Goal: Task Accomplishment & Management: Use online tool/utility

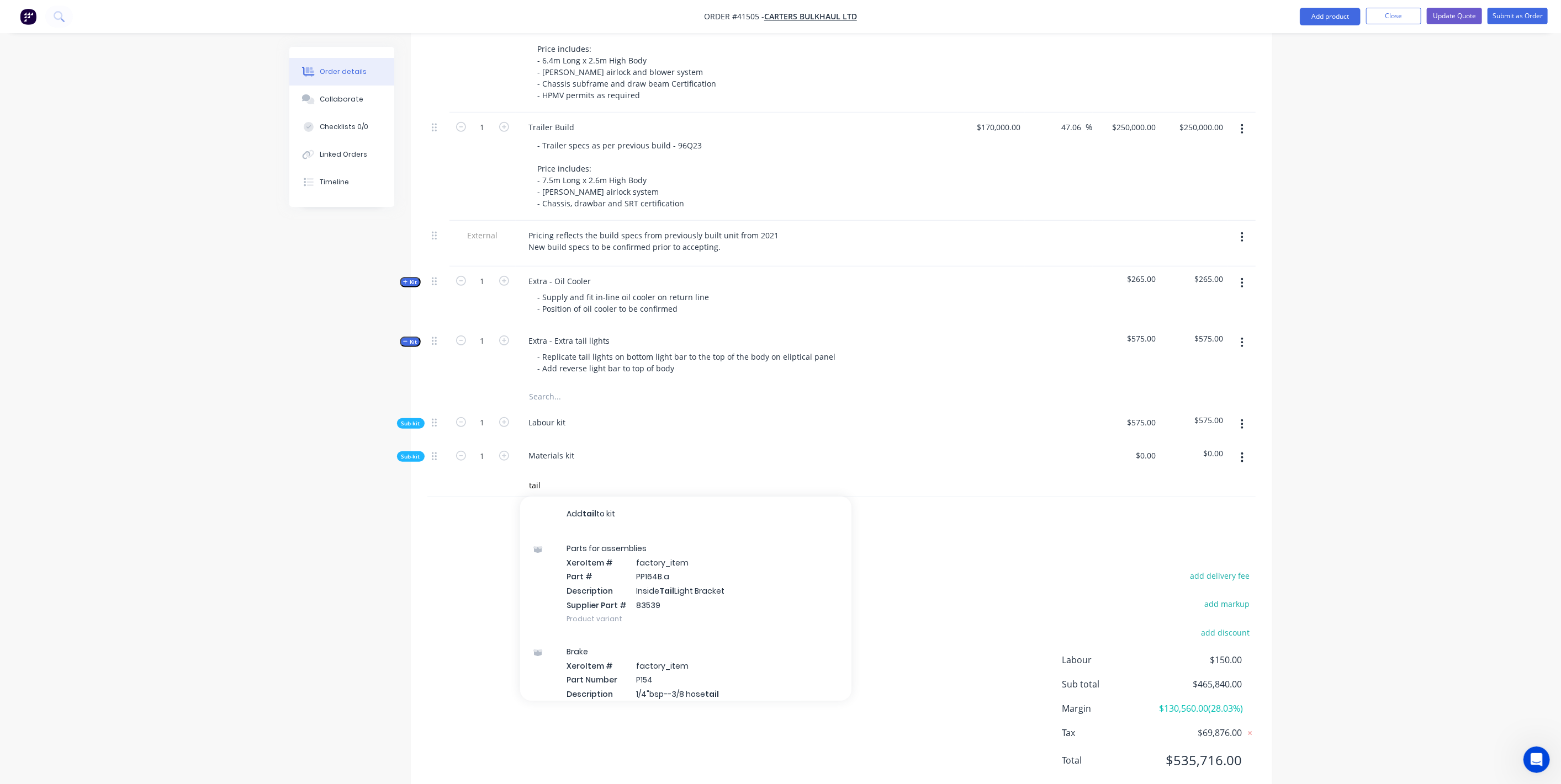
click at [408, 278] on span "Kit" at bounding box center [410, 283] width 15 height 9
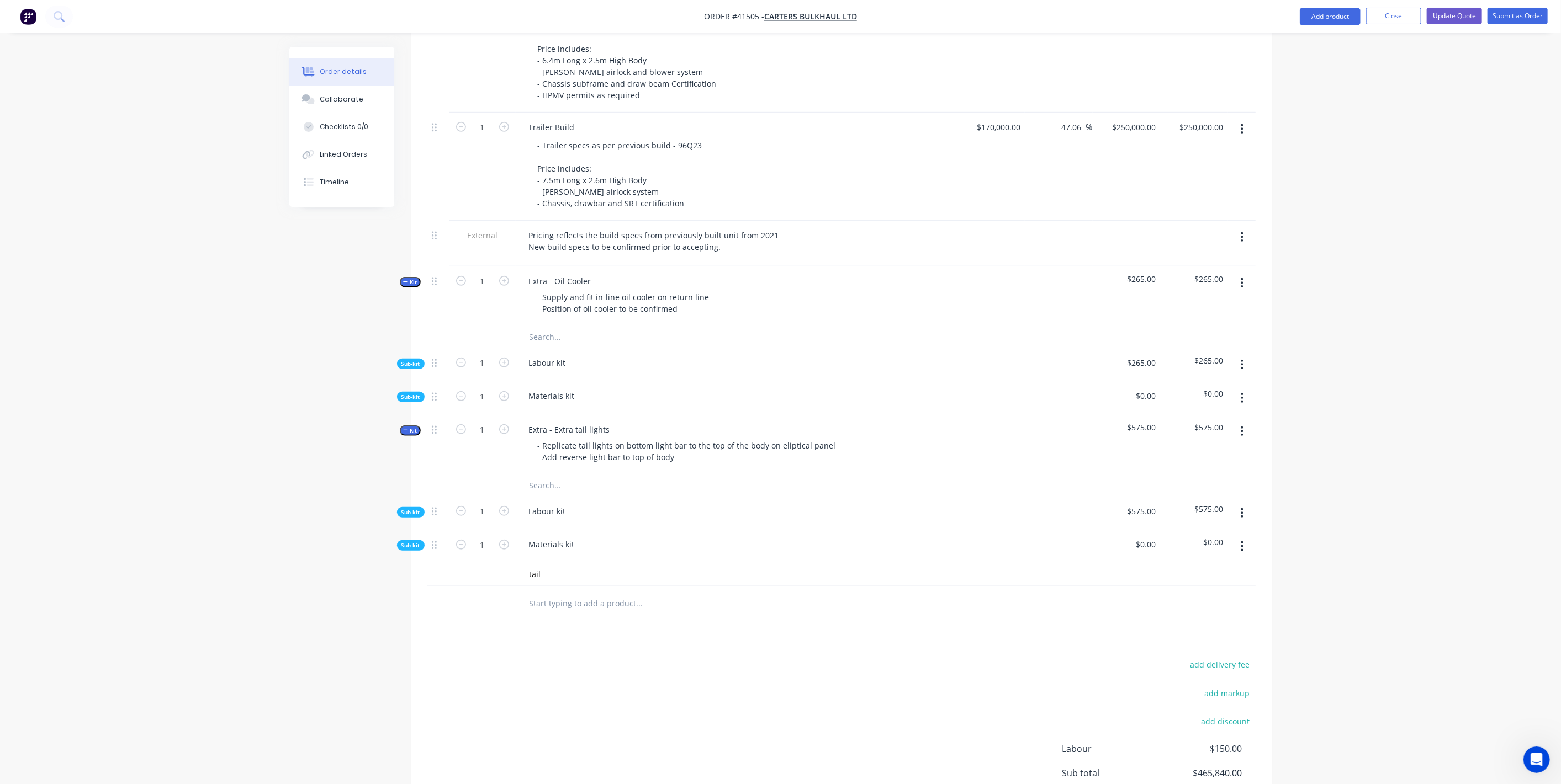
click at [411, 360] on span "Sub-kit" at bounding box center [411, 364] width 19 height 9
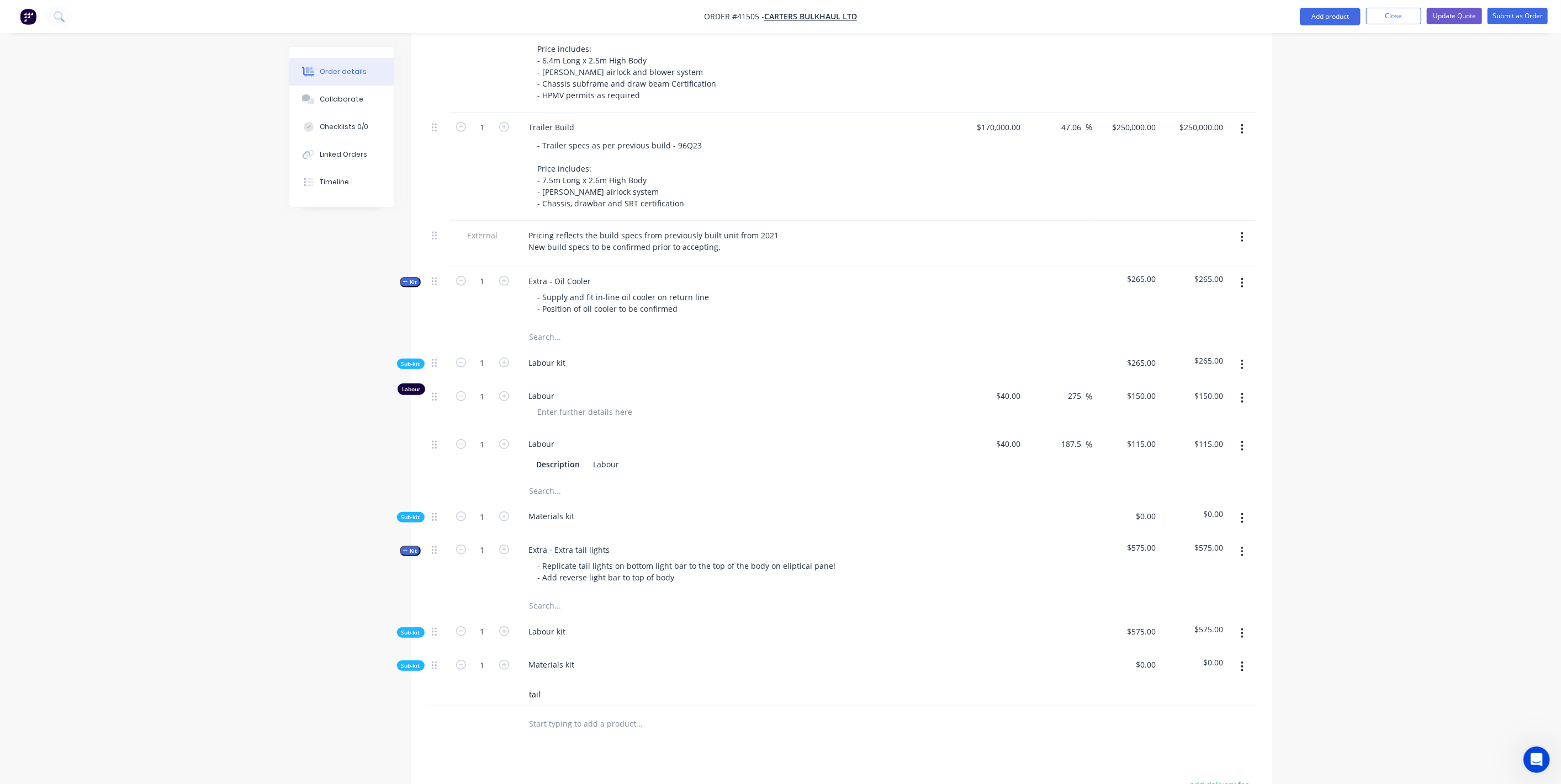
click at [405, 360] on span "Sub-kit" at bounding box center [411, 364] width 19 height 9
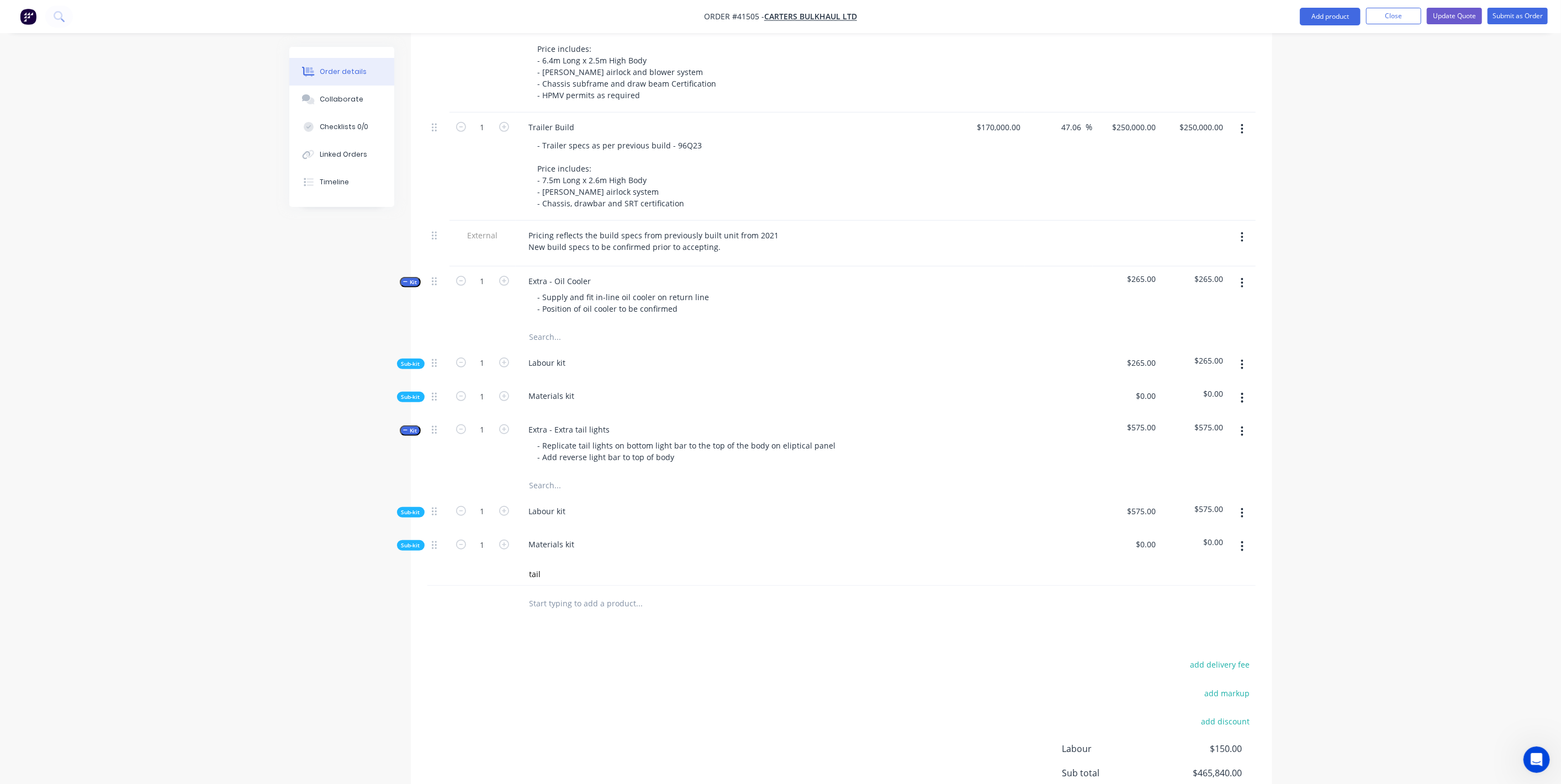
click at [415, 393] on span "Sub-kit" at bounding box center [411, 397] width 19 height 9
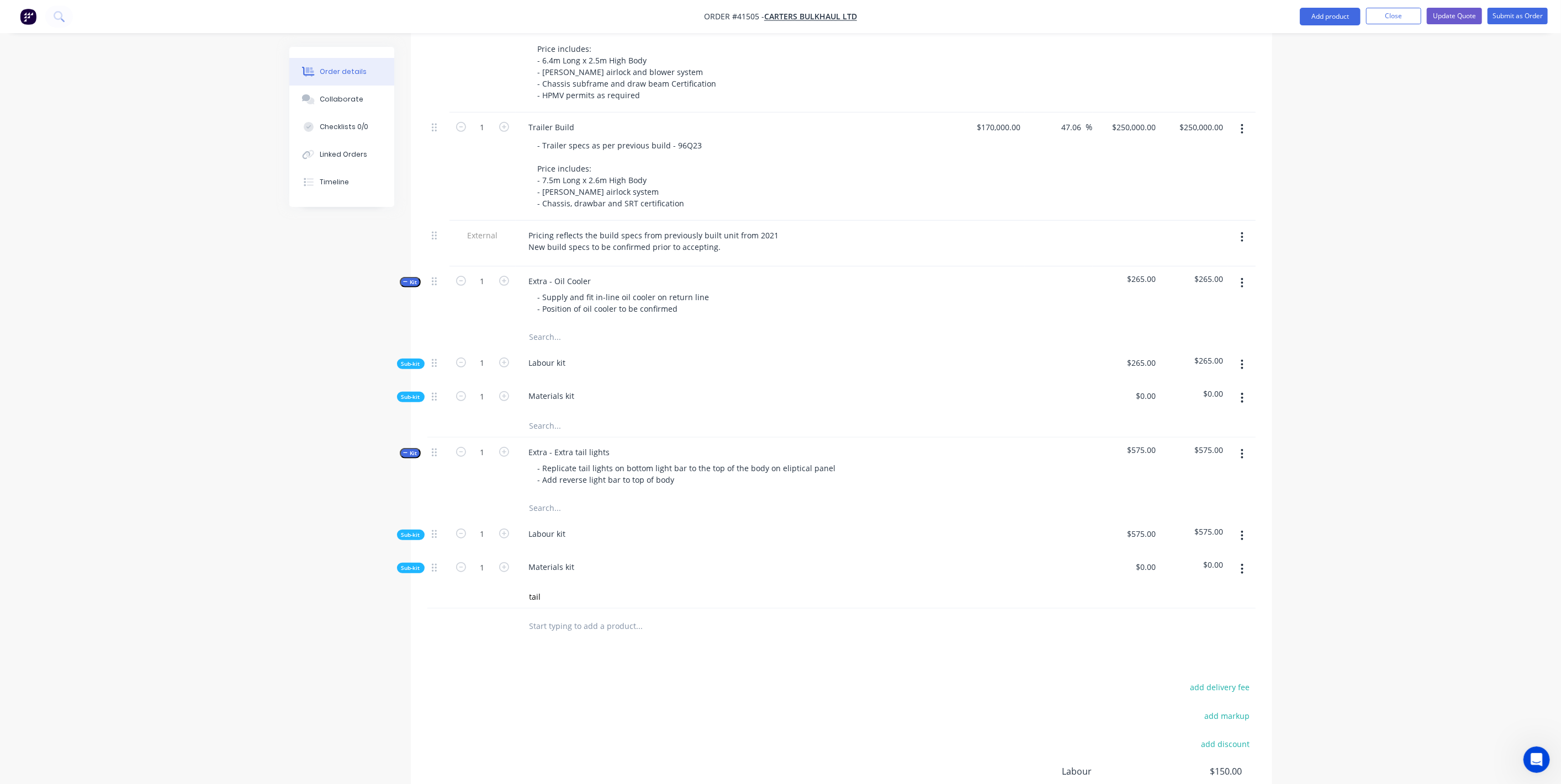
drag, startPoint x: 539, startPoint y: 406, endPoint x: 594, endPoint y: 374, distance: 63.6
click at [539, 415] on input "text" at bounding box center [640, 426] width 221 height 22
type input "Oil cooler"
click at [603, 439] on button "Add Oil cooler to kit" at bounding box center [686, 454] width 331 height 35
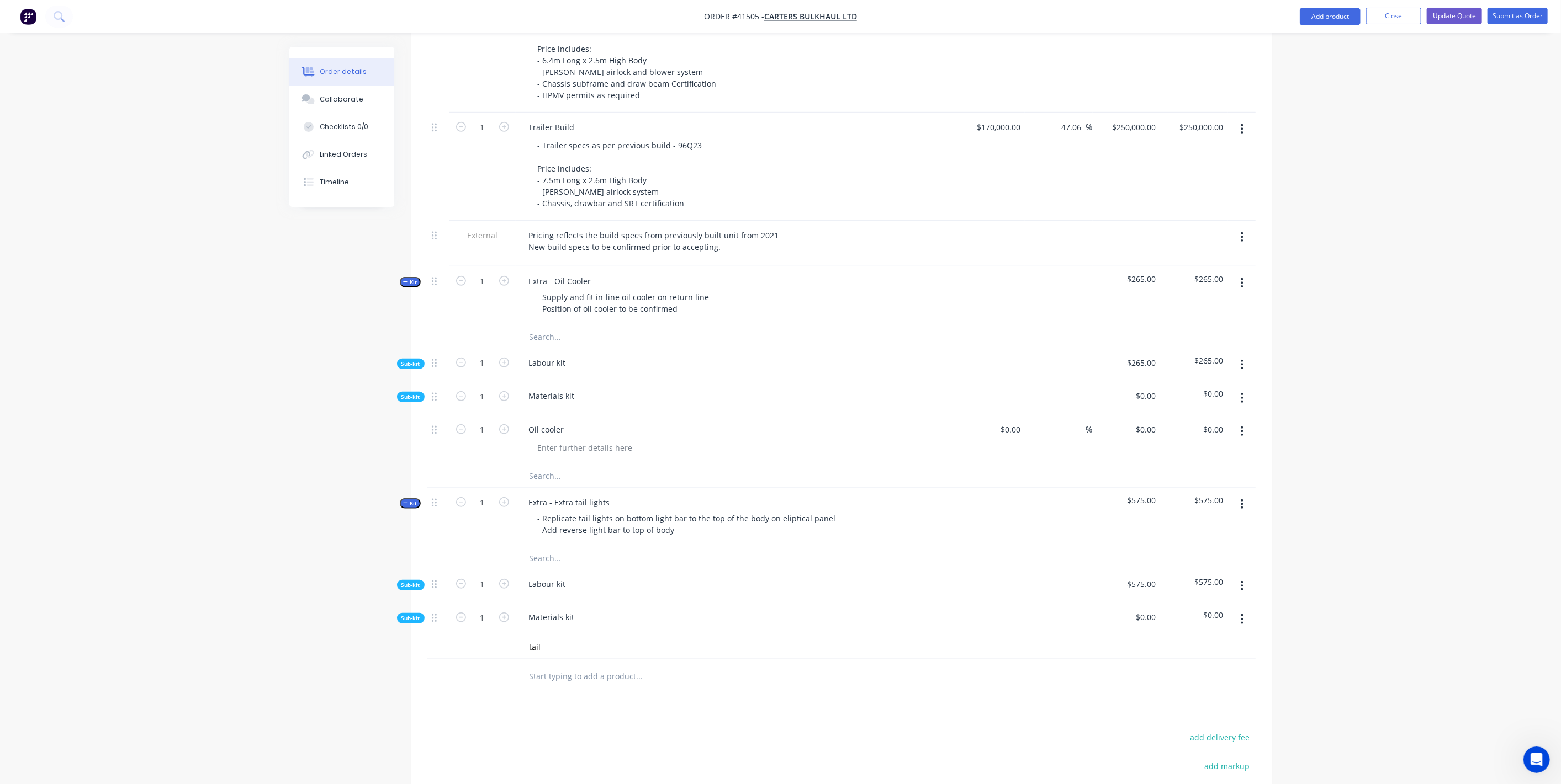
click at [415, 360] on span "Sub-kit" at bounding box center [411, 364] width 19 height 9
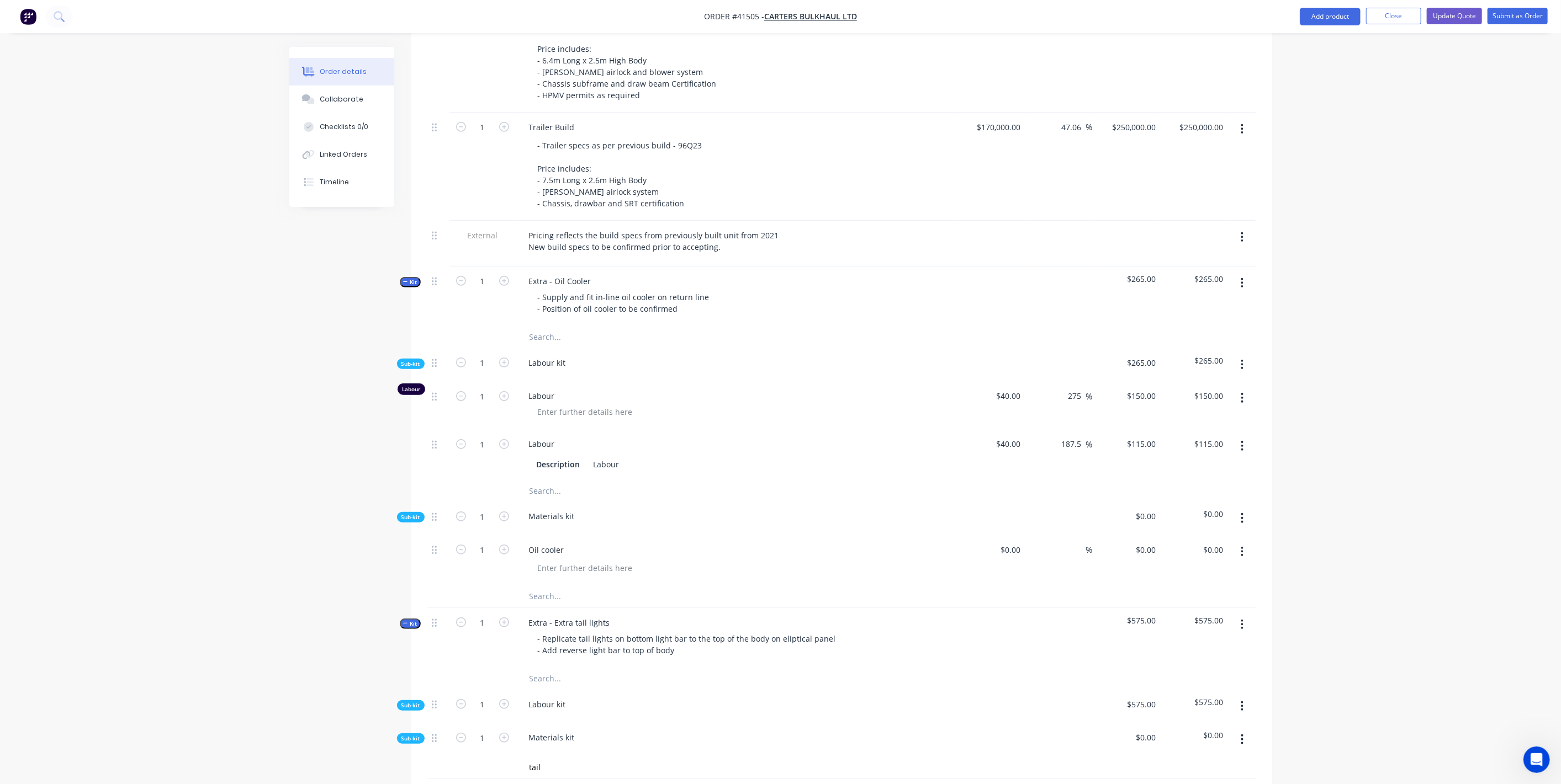
click at [1243, 393] on icon "button" at bounding box center [1242, 398] width 3 height 10
click at [1184, 464] on div "Delete" at bounding box center [1203, 471] width 85 height 16
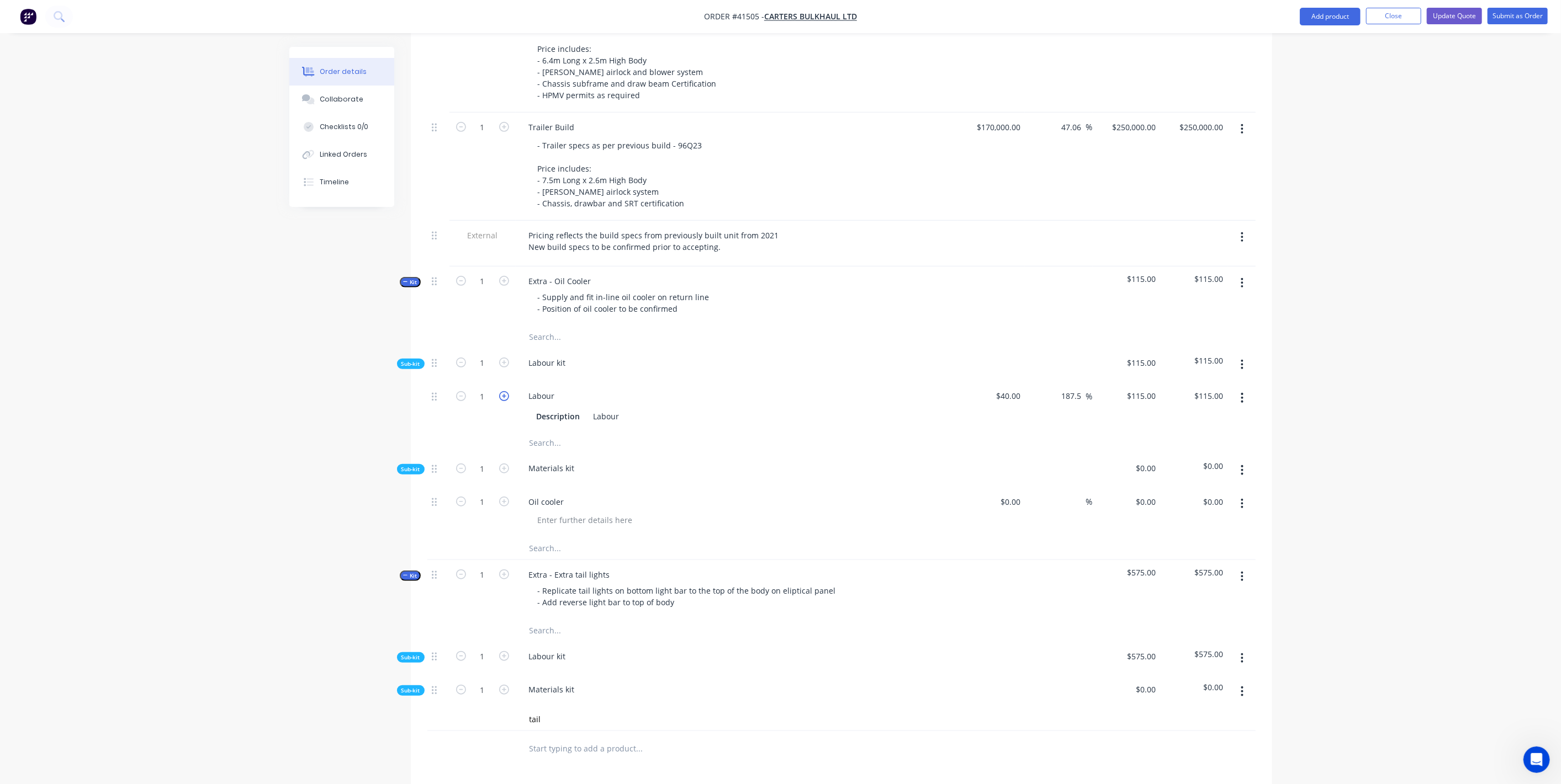
click at [505, 391] on icon "button" at bounding box center [504, 396] width 10 height 10
type input "2"
type input "$230.00"
click at [505, 391] on icon "button" at bounding box center [504, 396] width 10 height 10
type input "3"
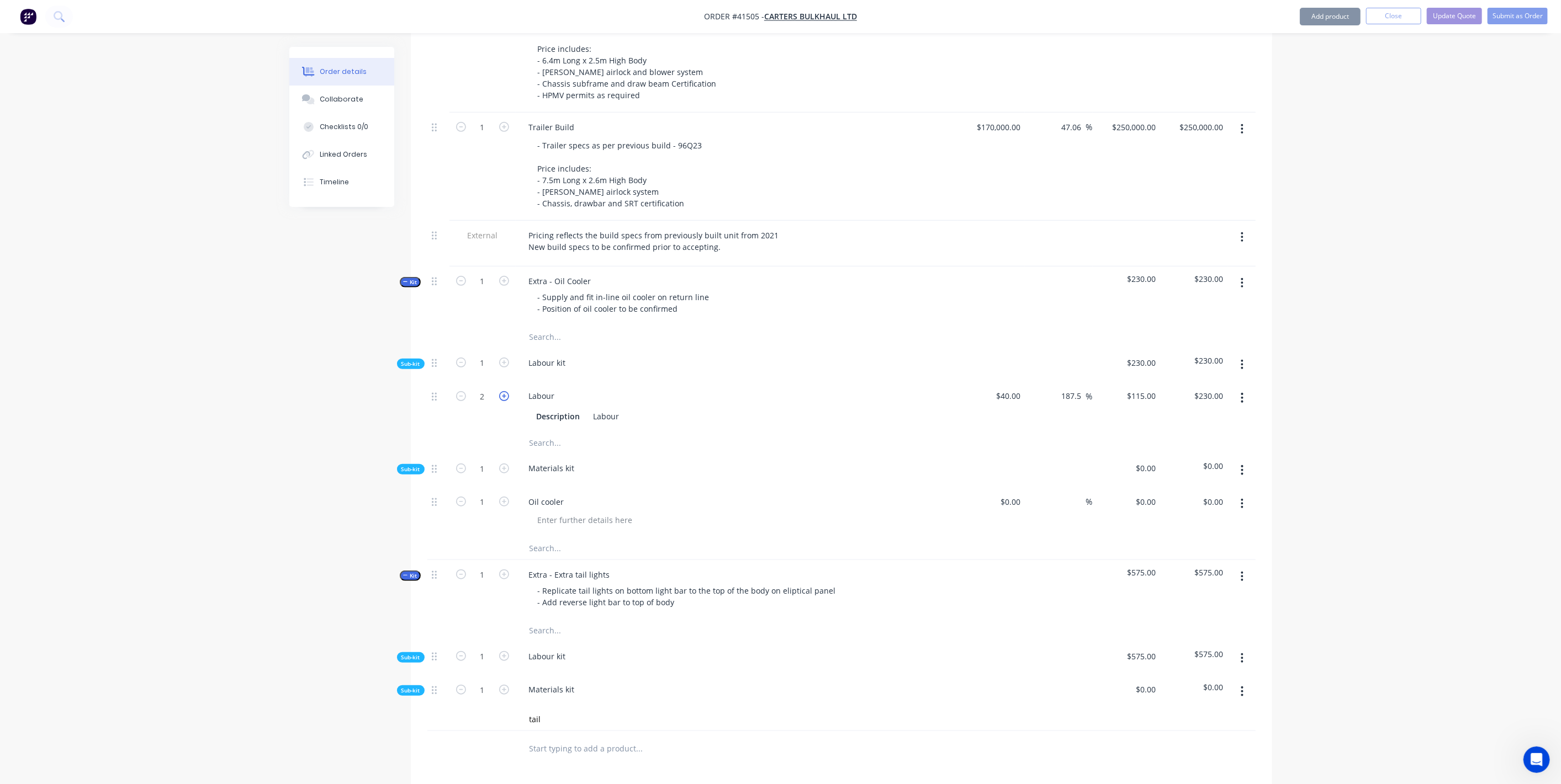
type input "$345.00"
click at [505, 391] on icon "button" at bounding box center [504, 396] width 10 height 10
type input "4"
type input "$460.00"
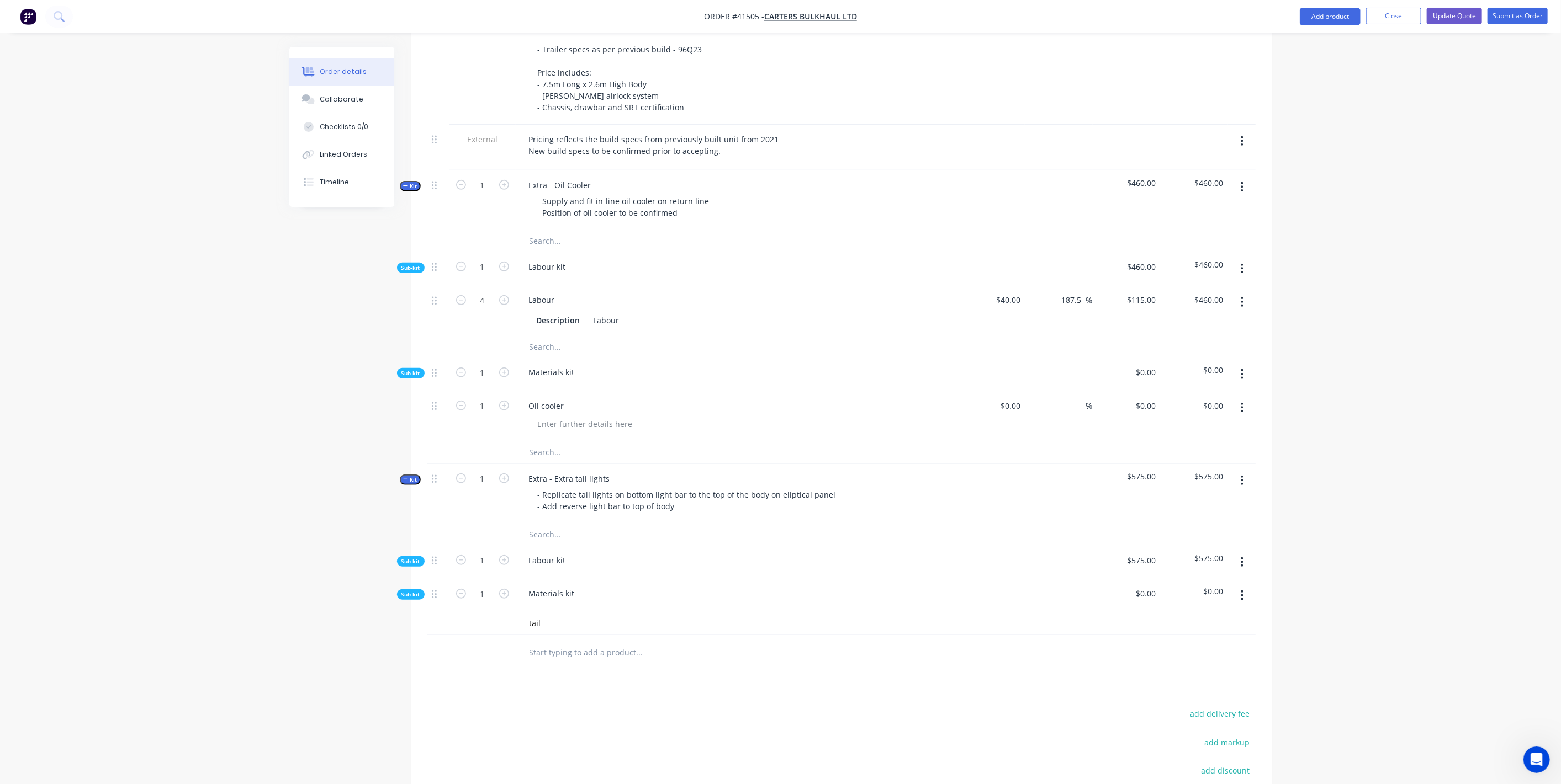
scroll to position [588, 0]
click at [403, 179] on icon "button" at bounding box center [405, 179] width 4 height 1
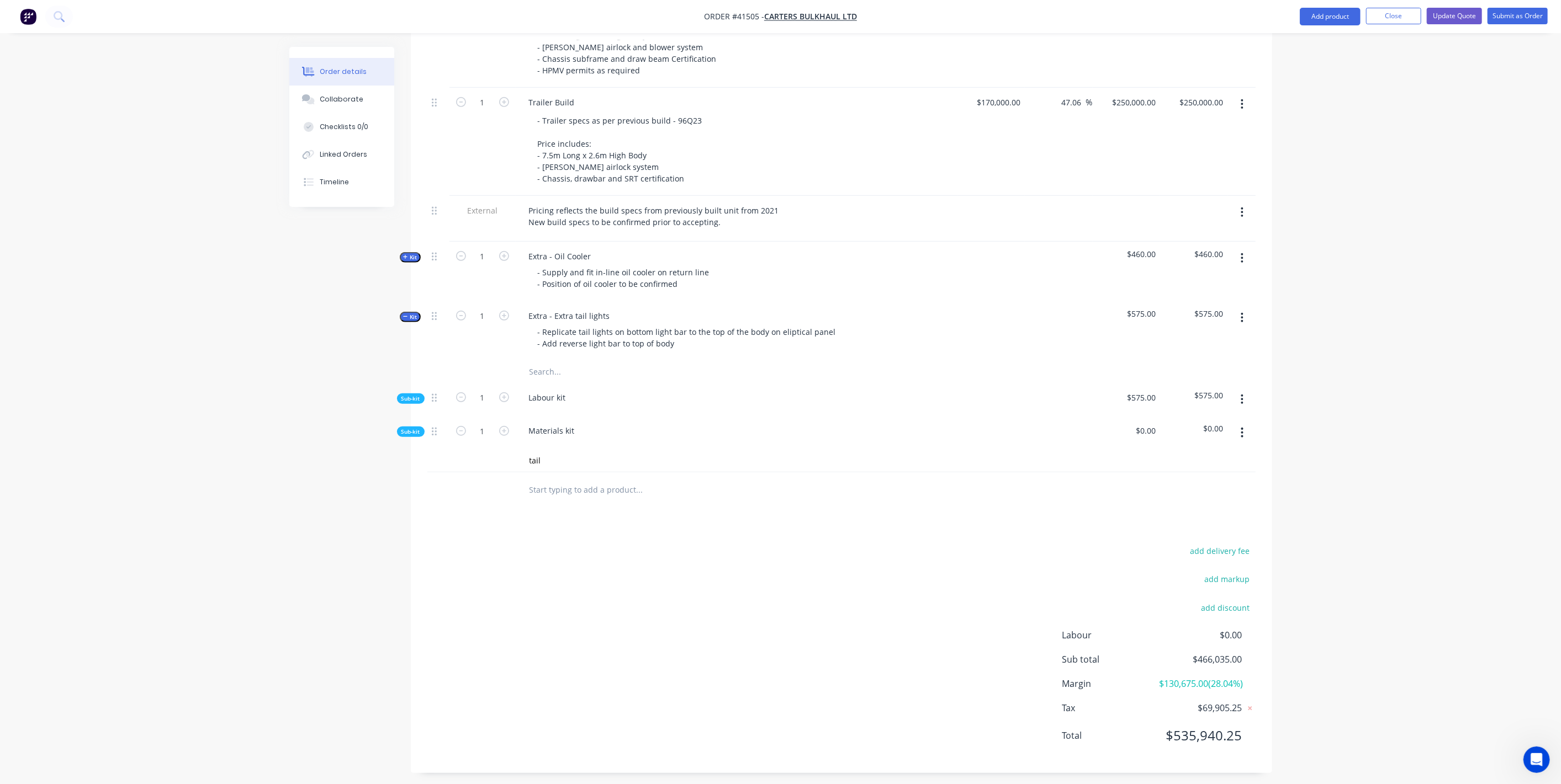
click at [417, 428] on span "Sub-kit" at bounding box center [411, 432] width 19 height 9
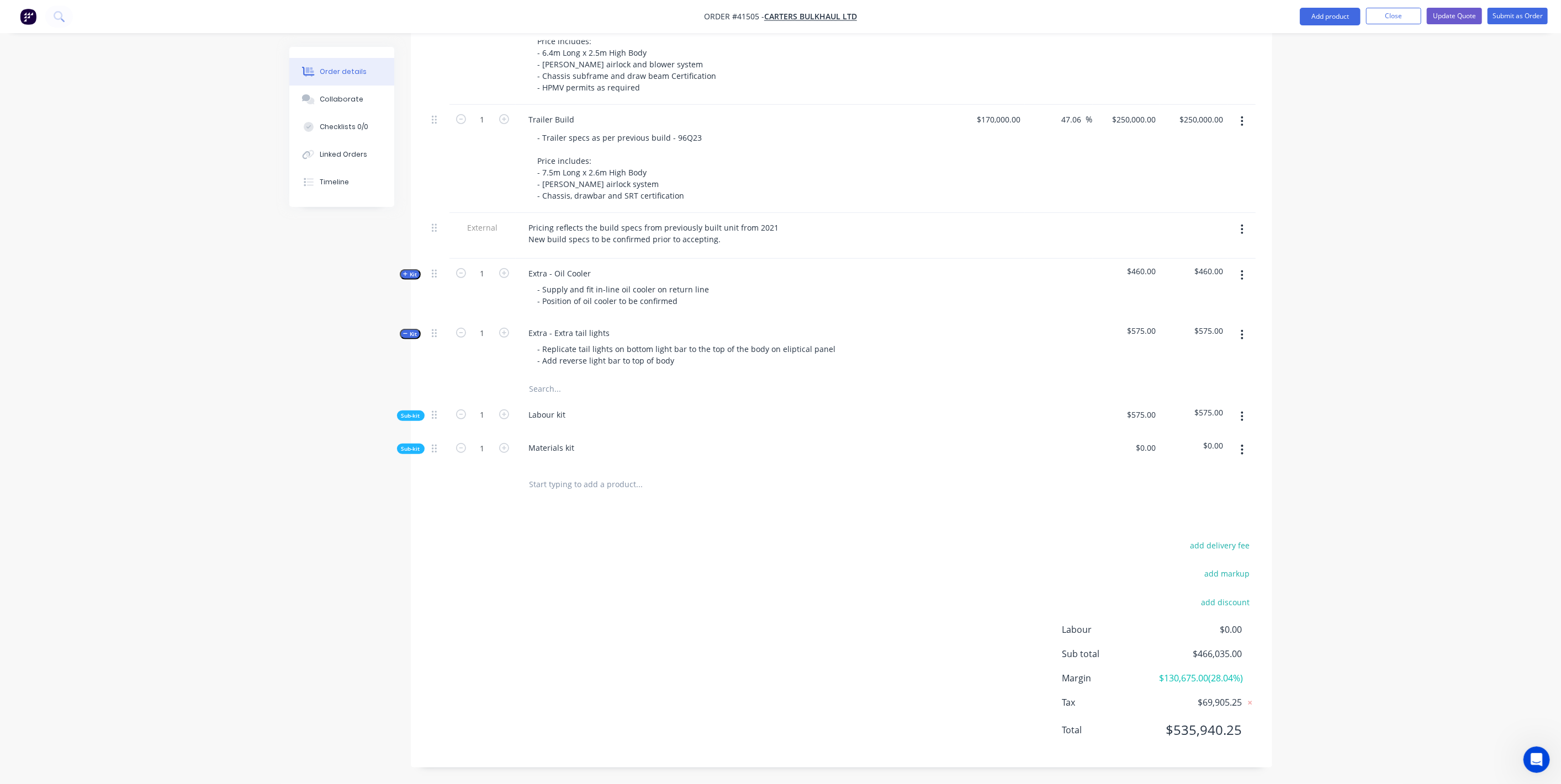
scroll to position [488, 0]
click at [403, 451] on span "Sub-kit" at bounding box center [411, 455] width 19 height 9
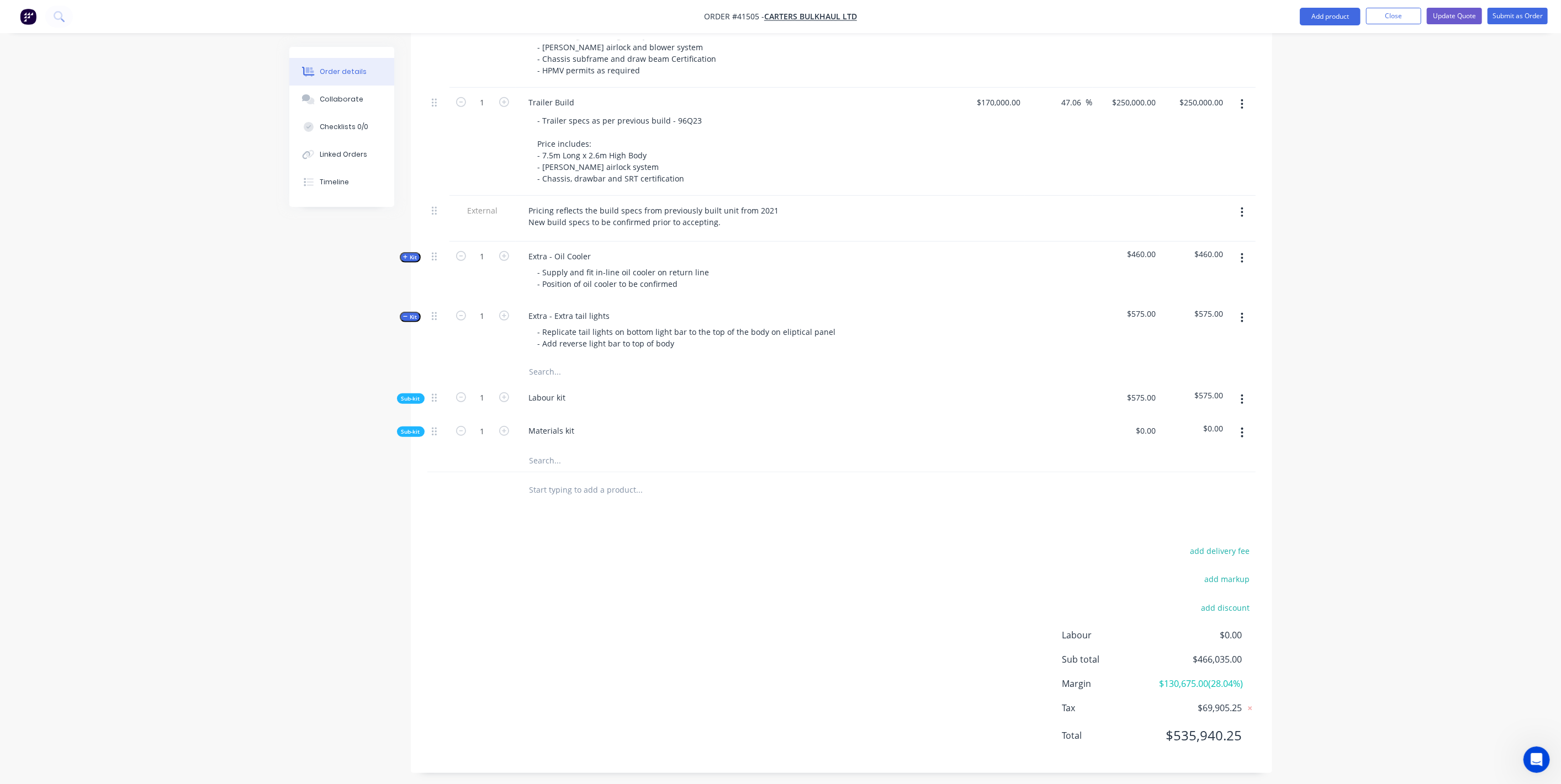
click at [550, 450] on input "text" at bounding box center [640, 461] width 221 height 22
type input "L"
type input "Tail Lights"
click at [665, 472] on button "Add Tail Lights to kit" at bounding box center [686, 489] width 331 height 35
click at [996, 450] on div "$0.00" at bounding box center [991, 475] width 68 height 50
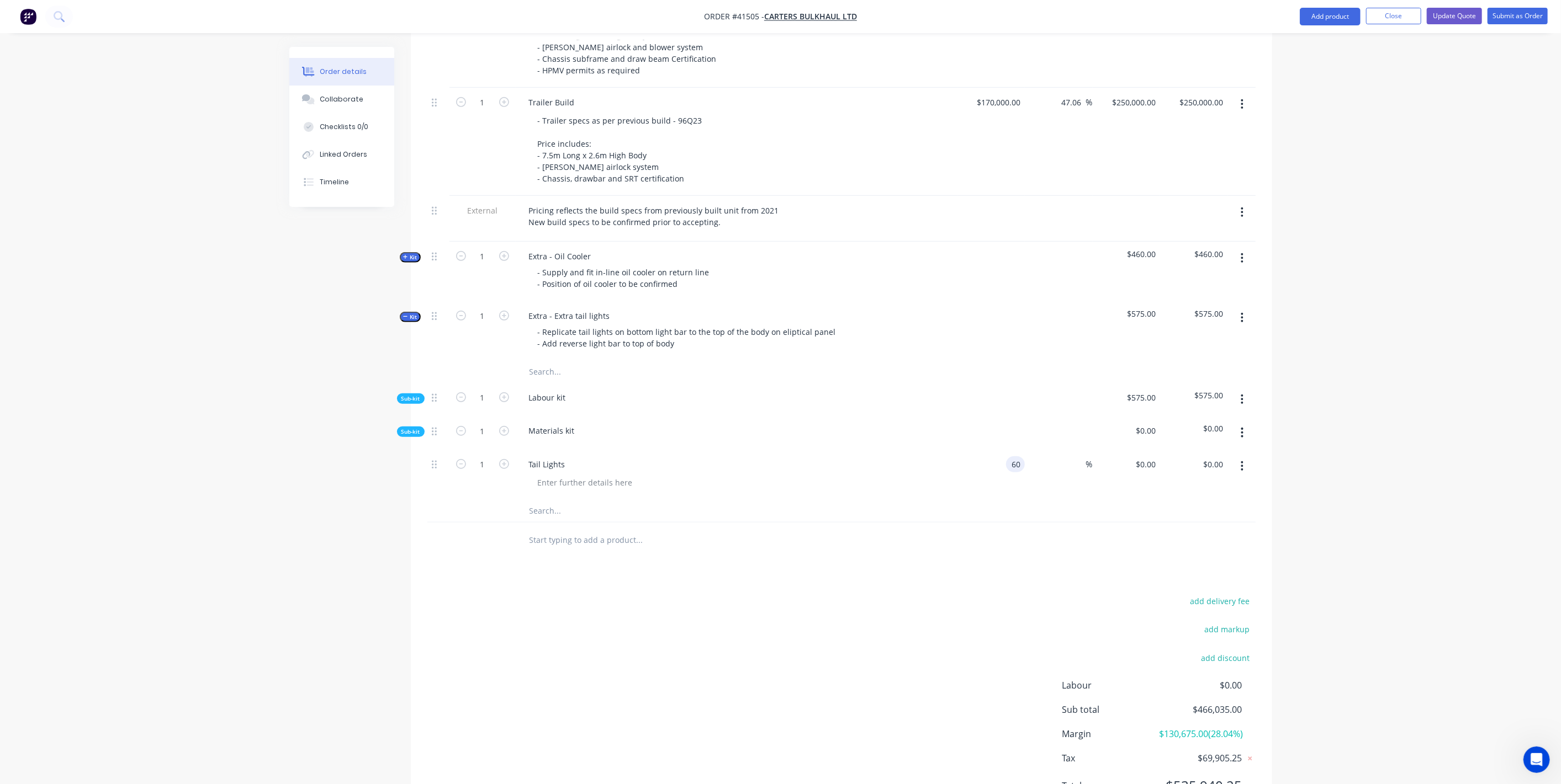
type input "$60.00"
type input "50"
type input "$90.00"
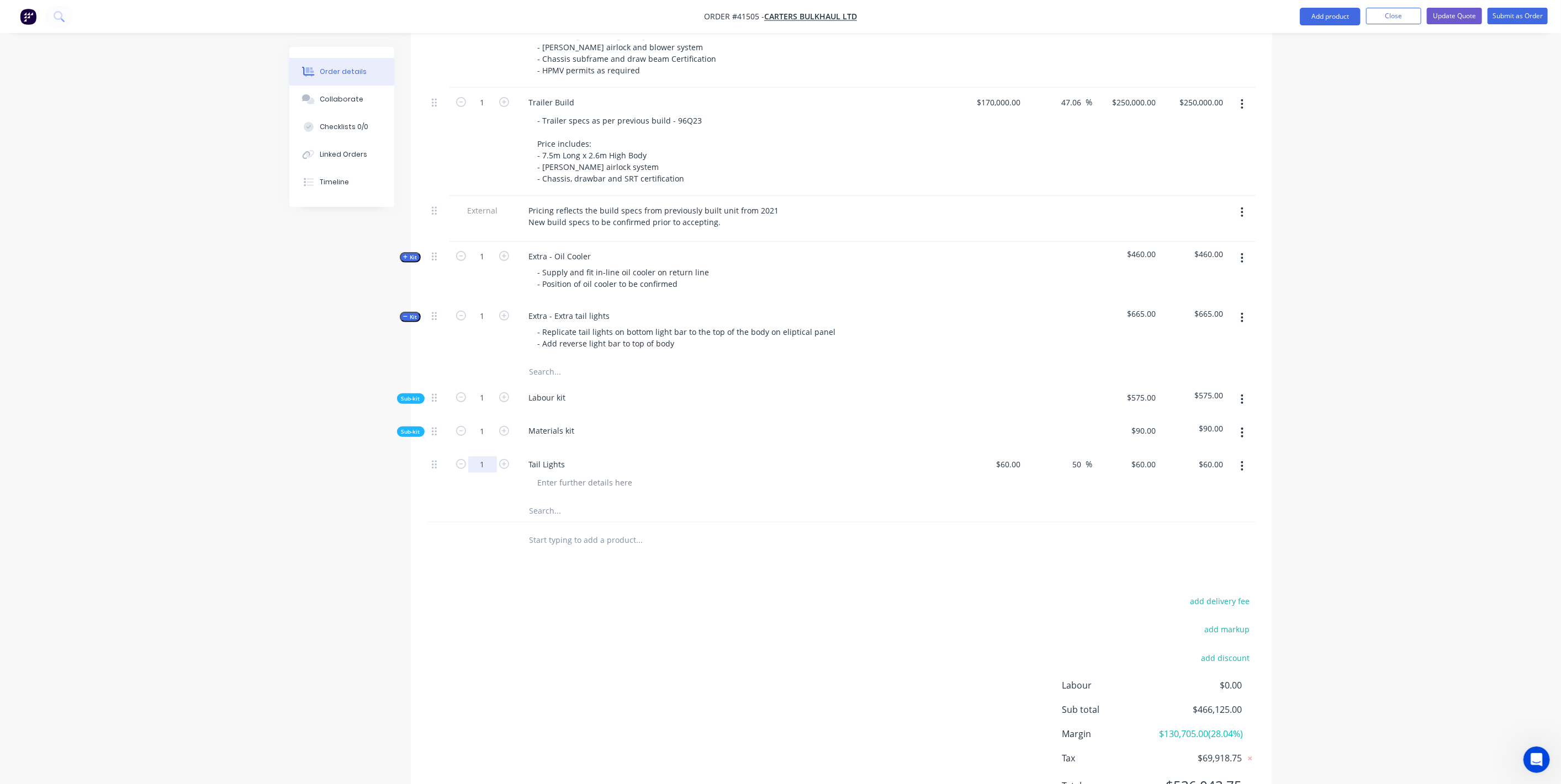
type input "$90.00"
drag, startPoint x: 489, startPoint y: 447, endPoint x: 531, endPoint y: 437, distance: 43.2
click at [488, 457] on input "1" at bounding box center [482, 464] width 28 height 16
type input "8"
type input "$720.00"
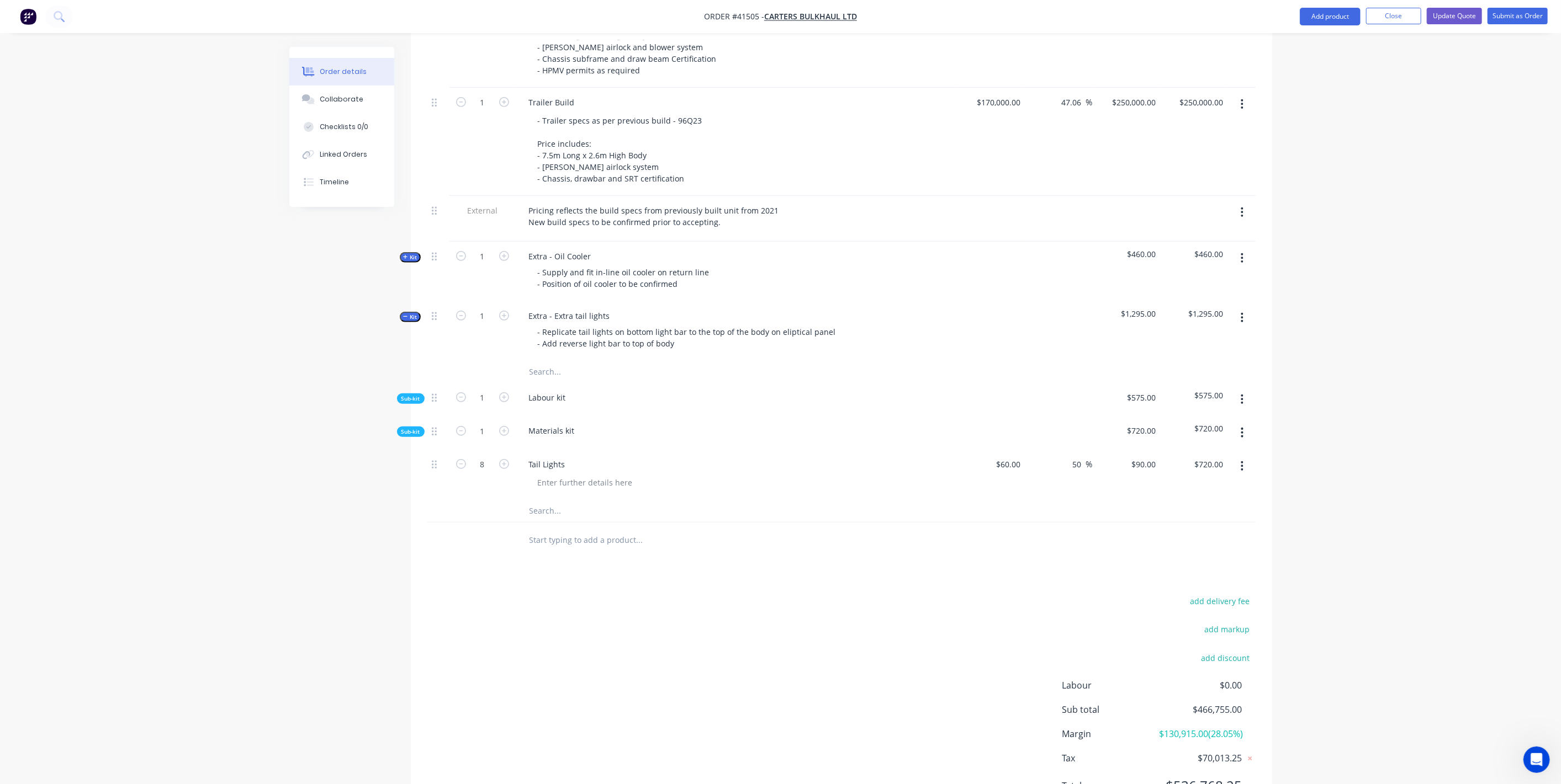
click at [671, 594] on div "add delivery fee add markup add discount Labour $0.00 Sub total $466,755.00 Mar…" at bounding box center [841, 700] width 828 height 213
click at [550, 500] on input "text" at bounding box center [640, 511] width 221 height 22
type input "Reverse Light"
click at [627, 522] on button "Add Reverse Light to kit" at bounding box center [686, 539] width 331 height 35
drag, startPoint x: 472, startPoint y: 780, endPoint x: 478, endPoint y: 787, distance: 9.2
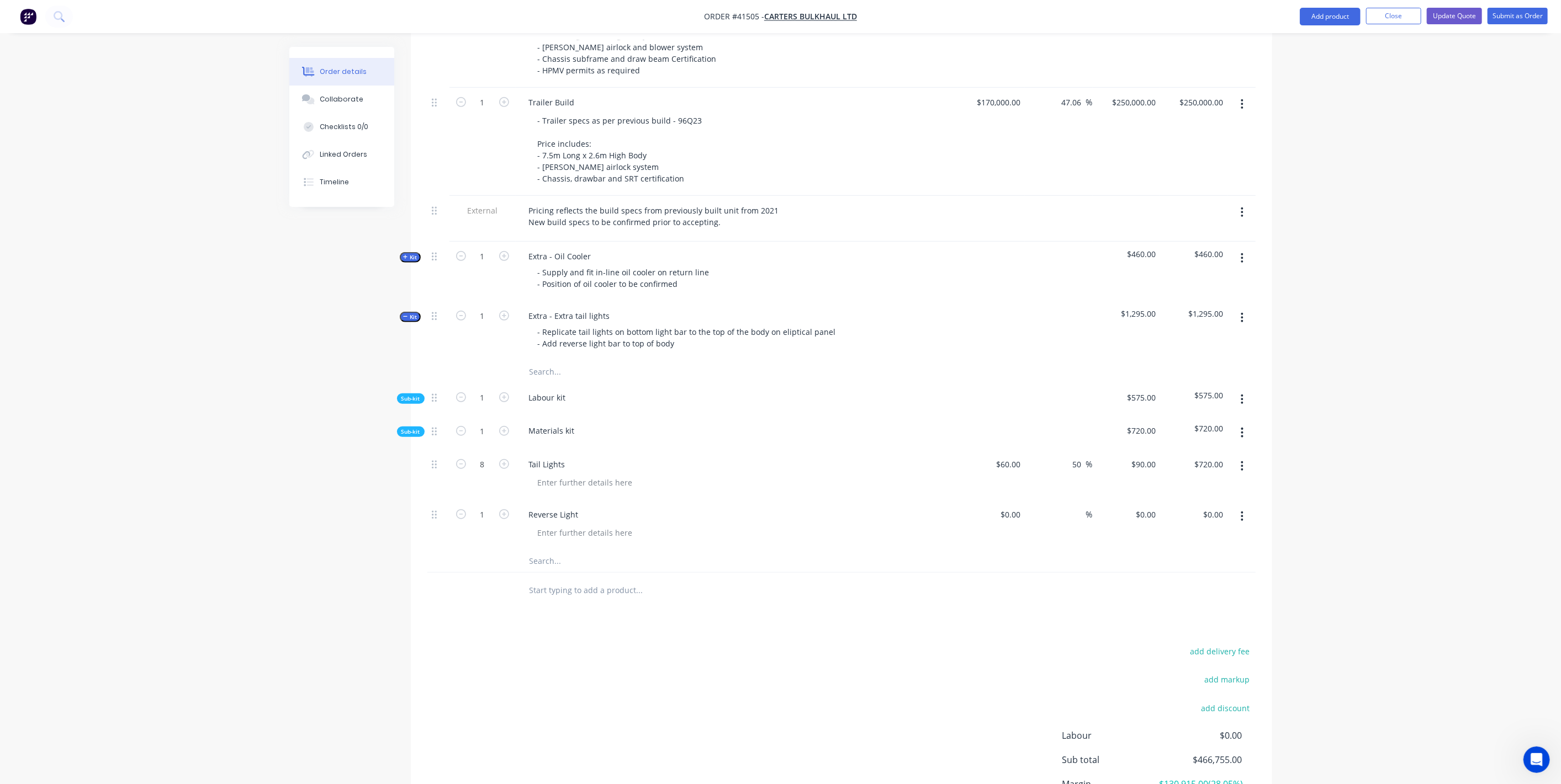
click at [478, 784] on html "Order #41505 - Carters Bulkhaul Ltd Add product Close Update Quote Submit as Or…" at bounding box center [780, 190] width 1561 height 1402
click at [568, 580] on input "text" at bounding box center [640, 591] width 221 height 22
click at [553, 551] on input "text" at bounding box center [640, 562] width 221 height 22
click at [1011, 500] on div at bounding box center [991, 525] width 68 height 50
type input "$100.00"
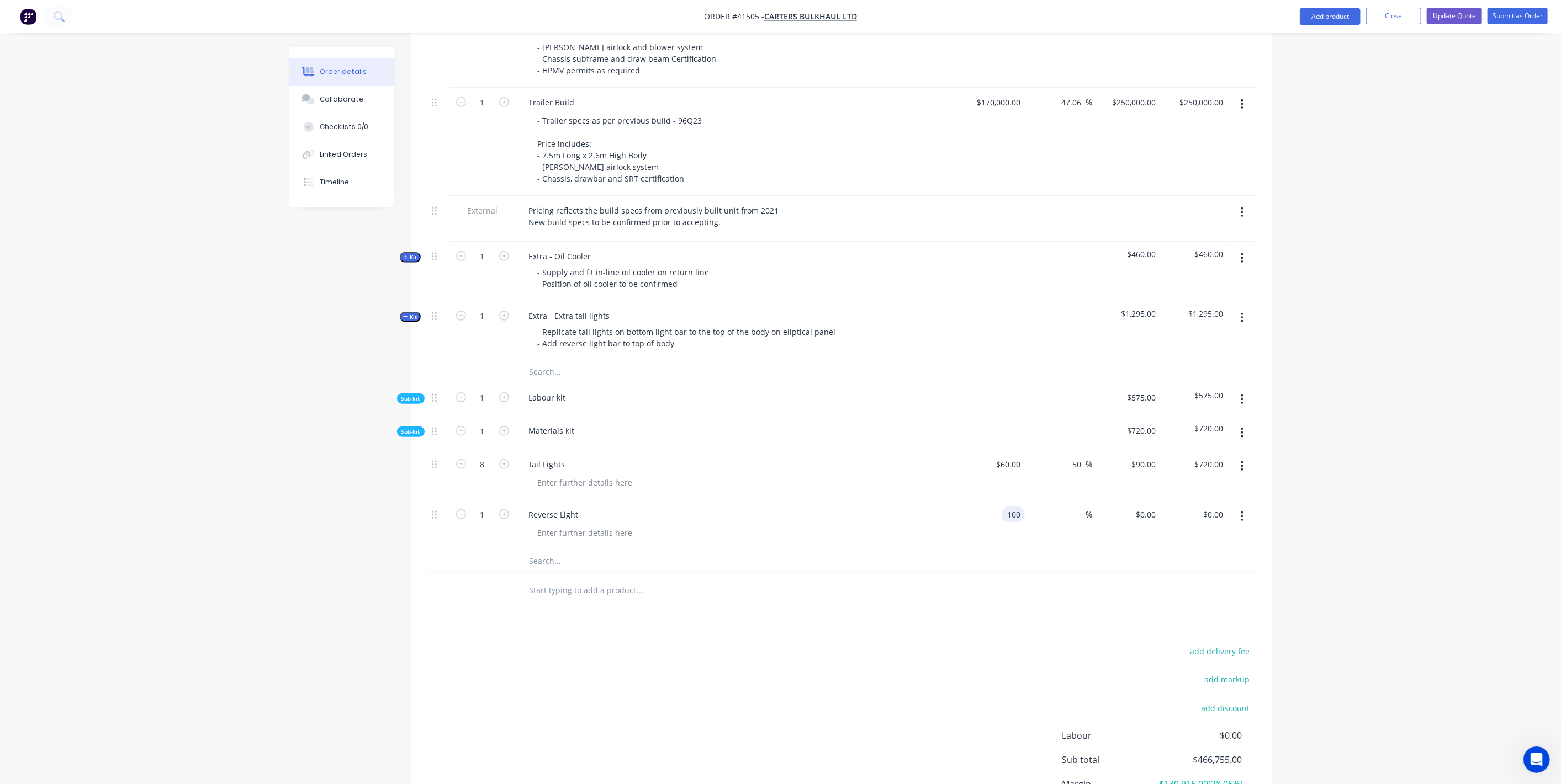
type input "$100.00"
type input "50"
type input "$150.00"
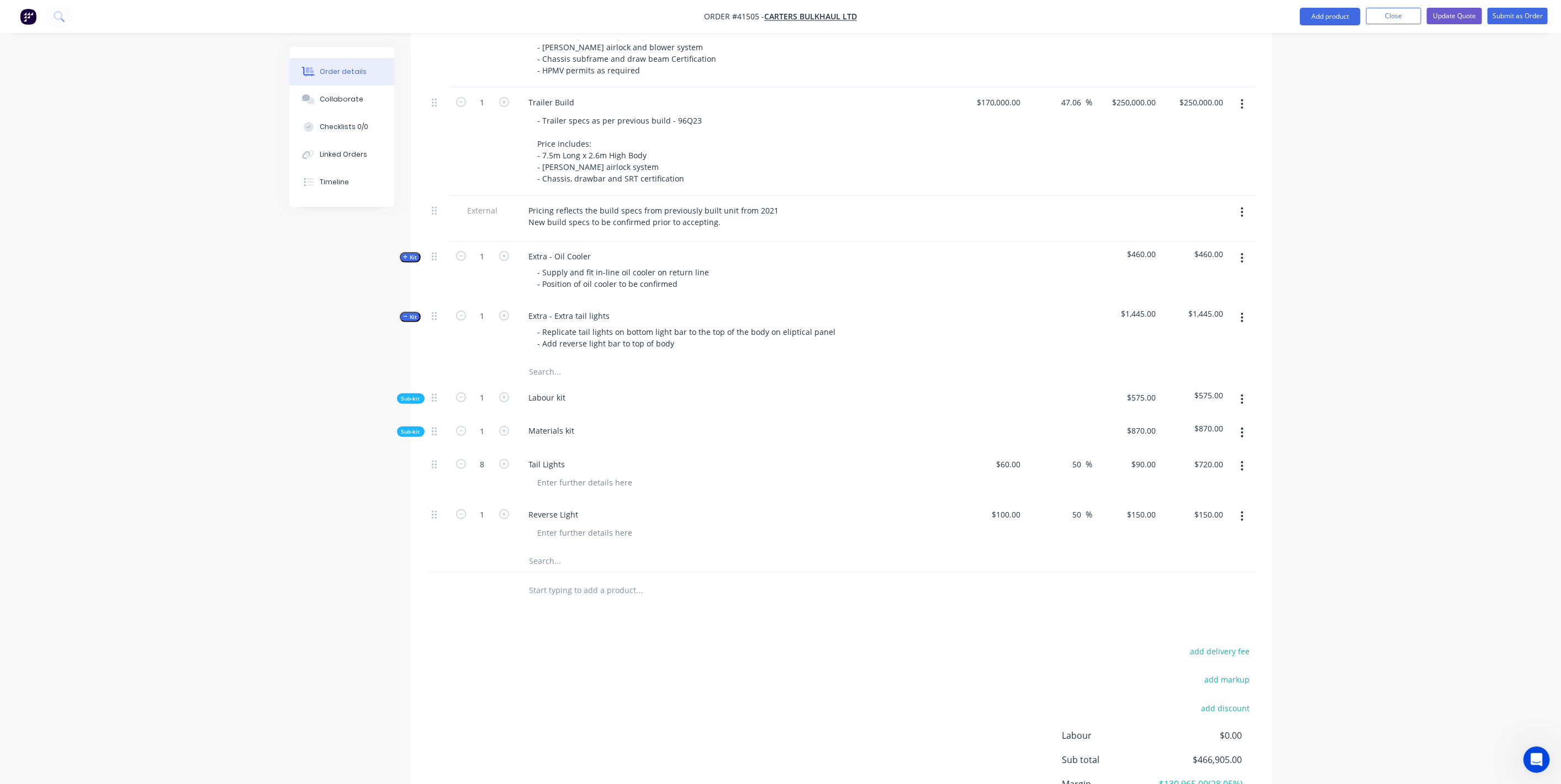
drag, startPoint x: 774, startPoint y: 515, endPoint x: 651, endPoint y: 464, distance: 133.2
click at [774, 525] on div at bounding box center [741, 532] width 424 height 16
click at [417, 428] on span "Sub-kit" at bounding box center [411, 432] width 19 height 9
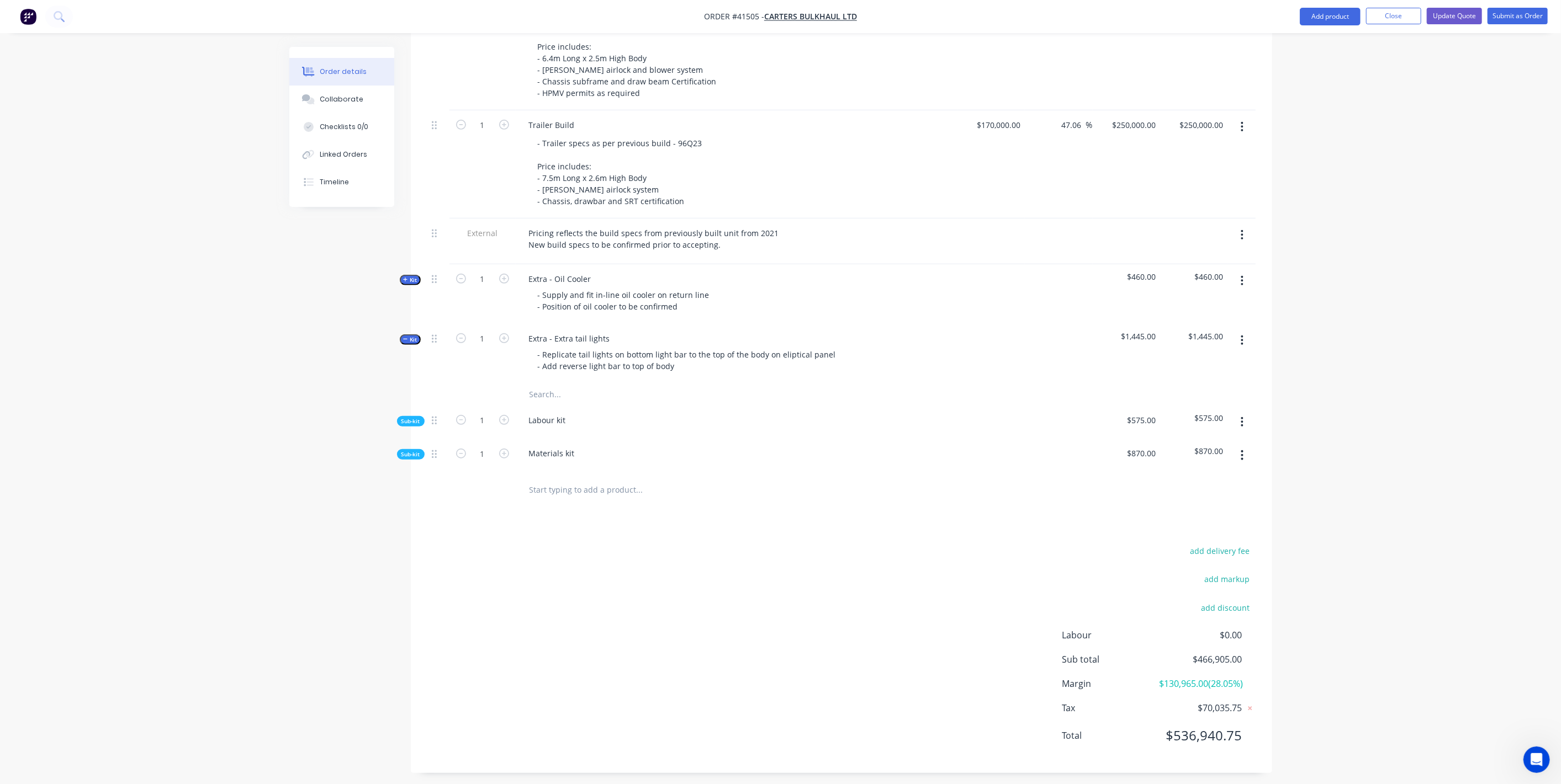
click at [411, 417] on span "Sub-kit" at bounding box center [411, 421] width 19 height 9
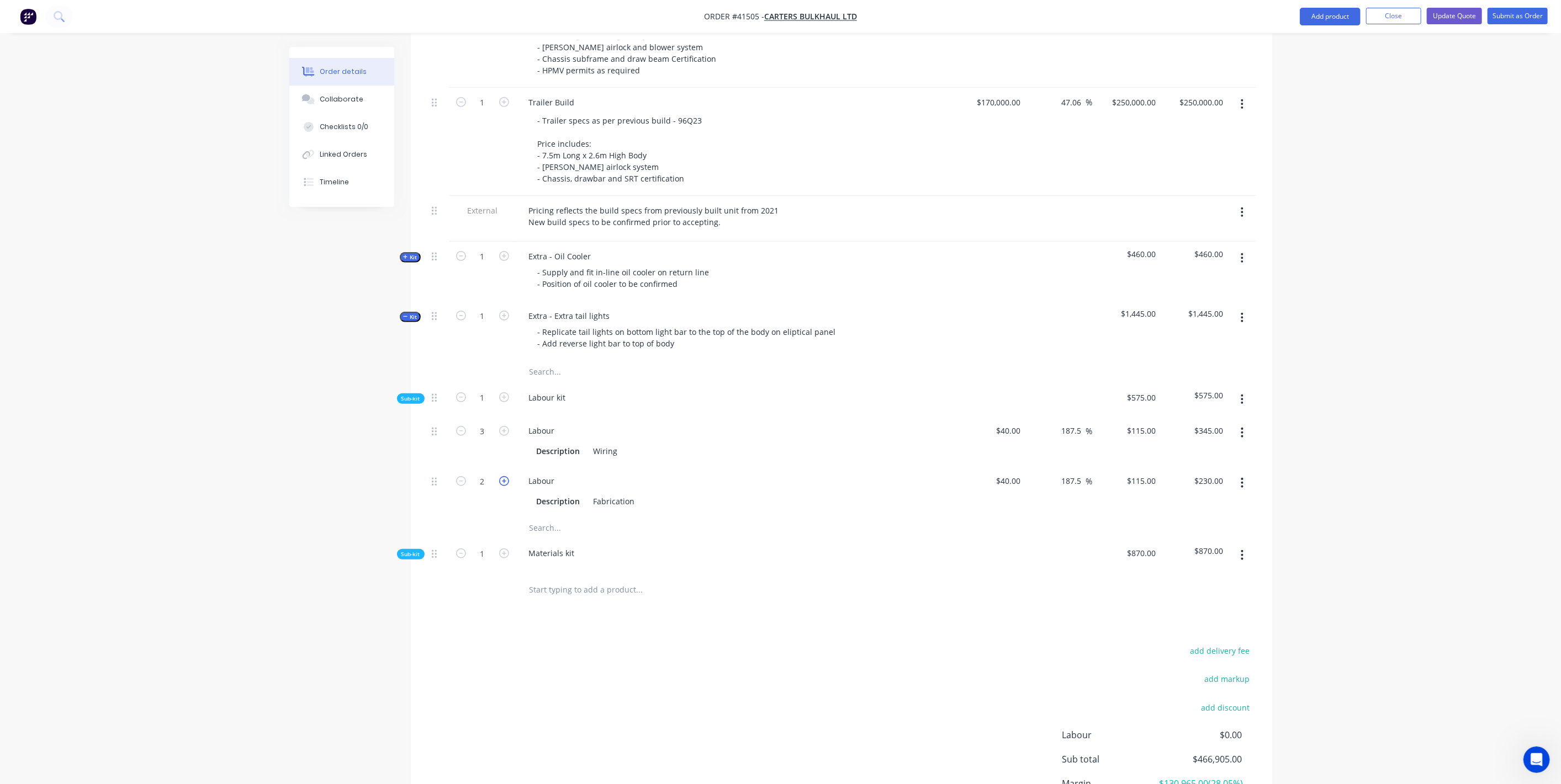
click at [505, 476] on icon "button" at bounding box center [504, 482] width 10 height 10
type input "3"
type input "$345.00"
click at [413, 395] on span "Sub-kit" at bounding box center [411, 399] width 19 height 9
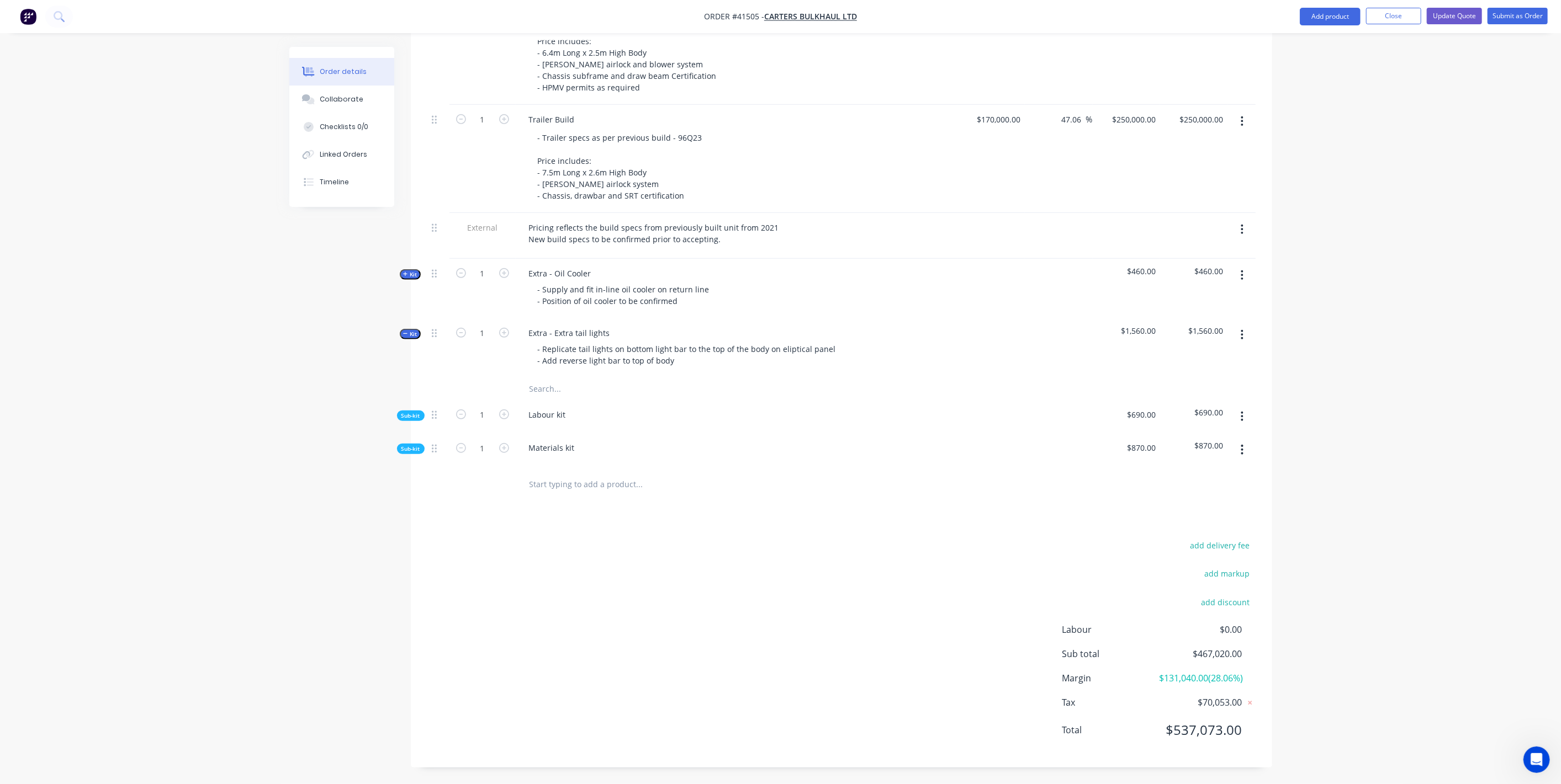
scroll to position [488, 0]
click at [409, 336] on span "Kit" at bounding box center [410, 340] width 15 height 9
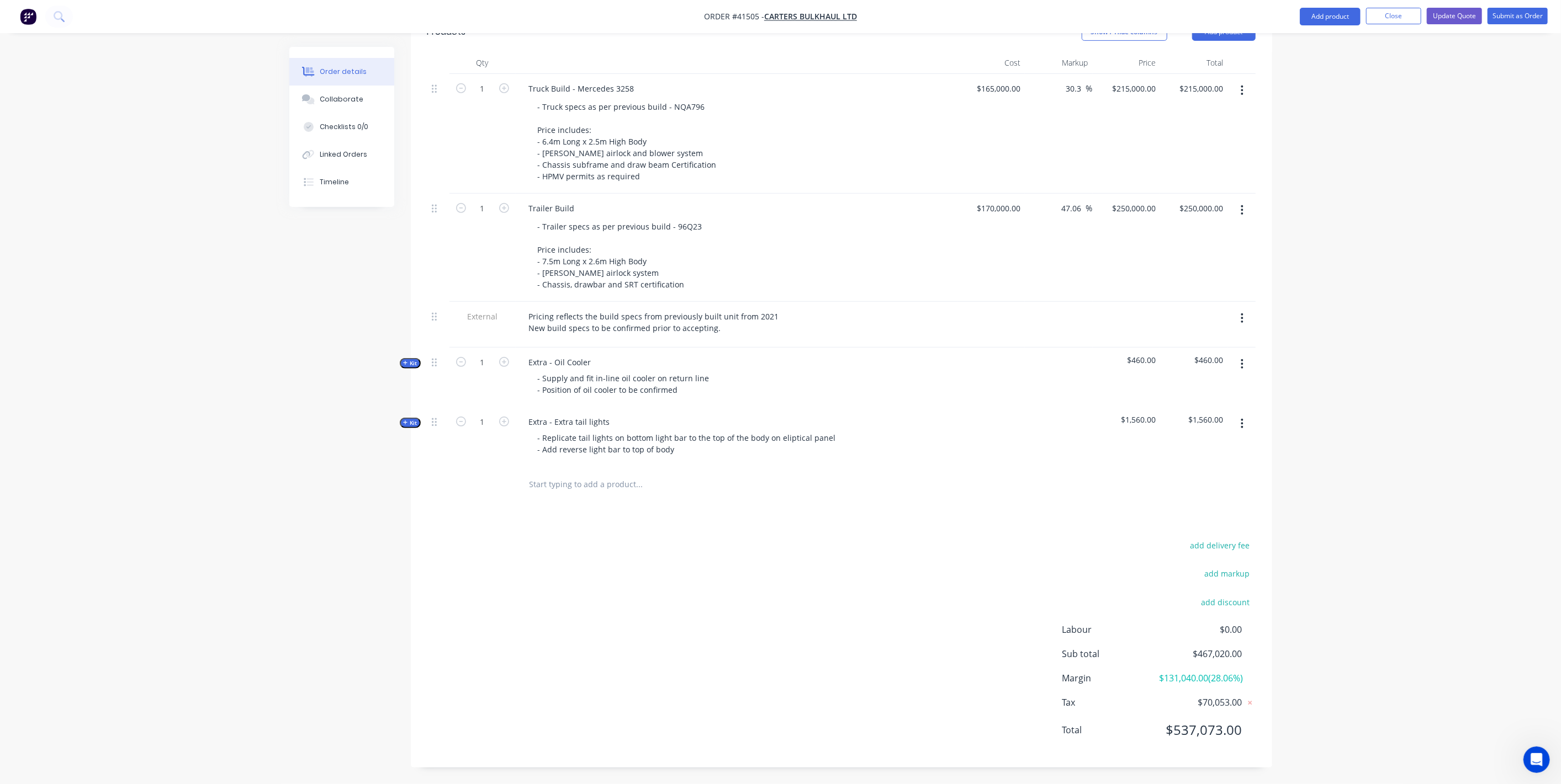
scroll to position [401, 0]
click at [405, 424] on span "Kit" at bounding box center [410, 428] width 15 height 9
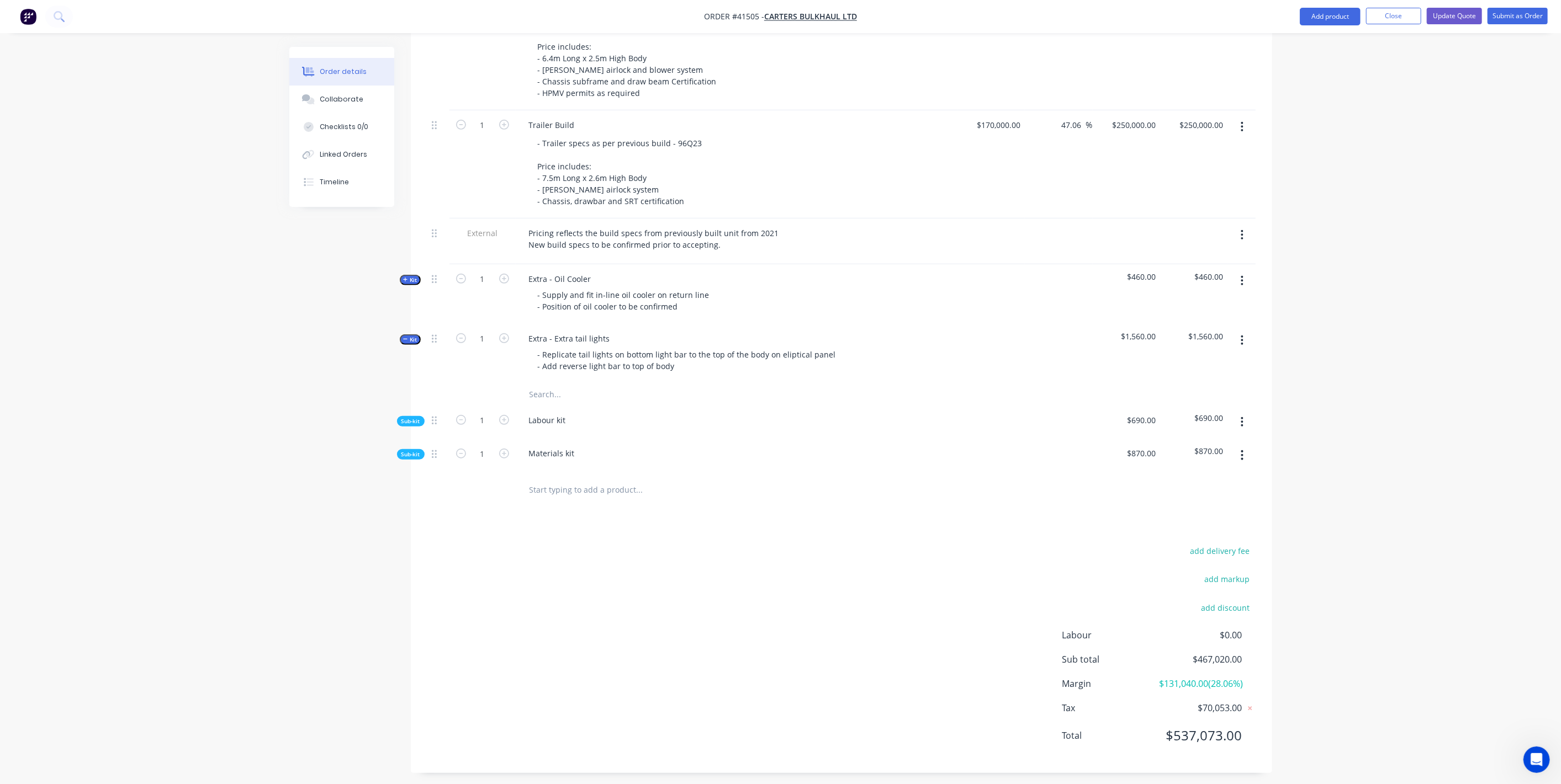
click at [406, 417] on span "Sub-kit" at bounding box center [411, 421] width 19 height 9
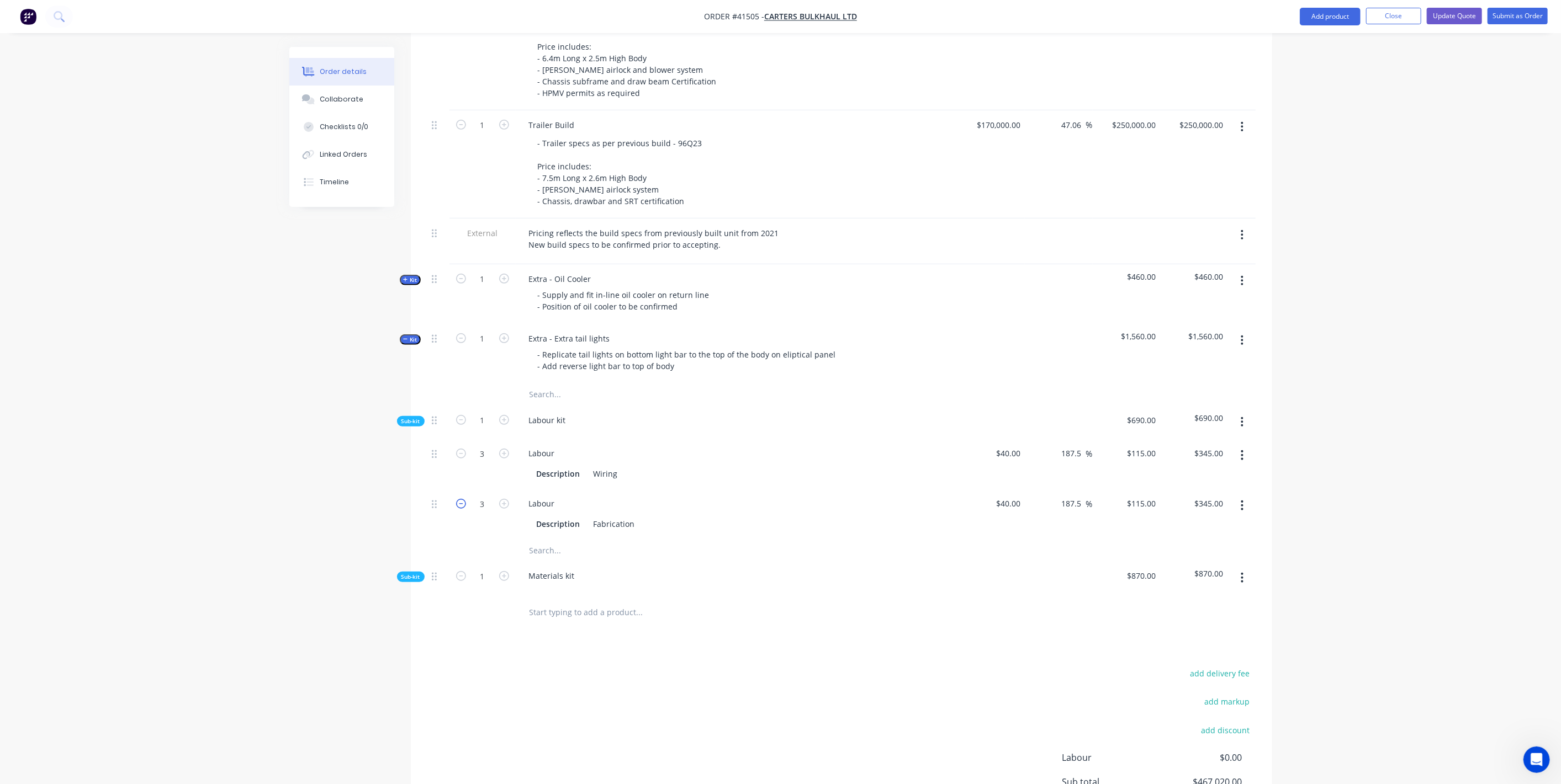
click at [459, 499] on icon "button" at bounding box center [461, 504] width 10 height 10
type input "2"
type input "$230.00"
click at [411, 417] on span "Sub-kit" at bounding box center [411, 421] width 19 height 9
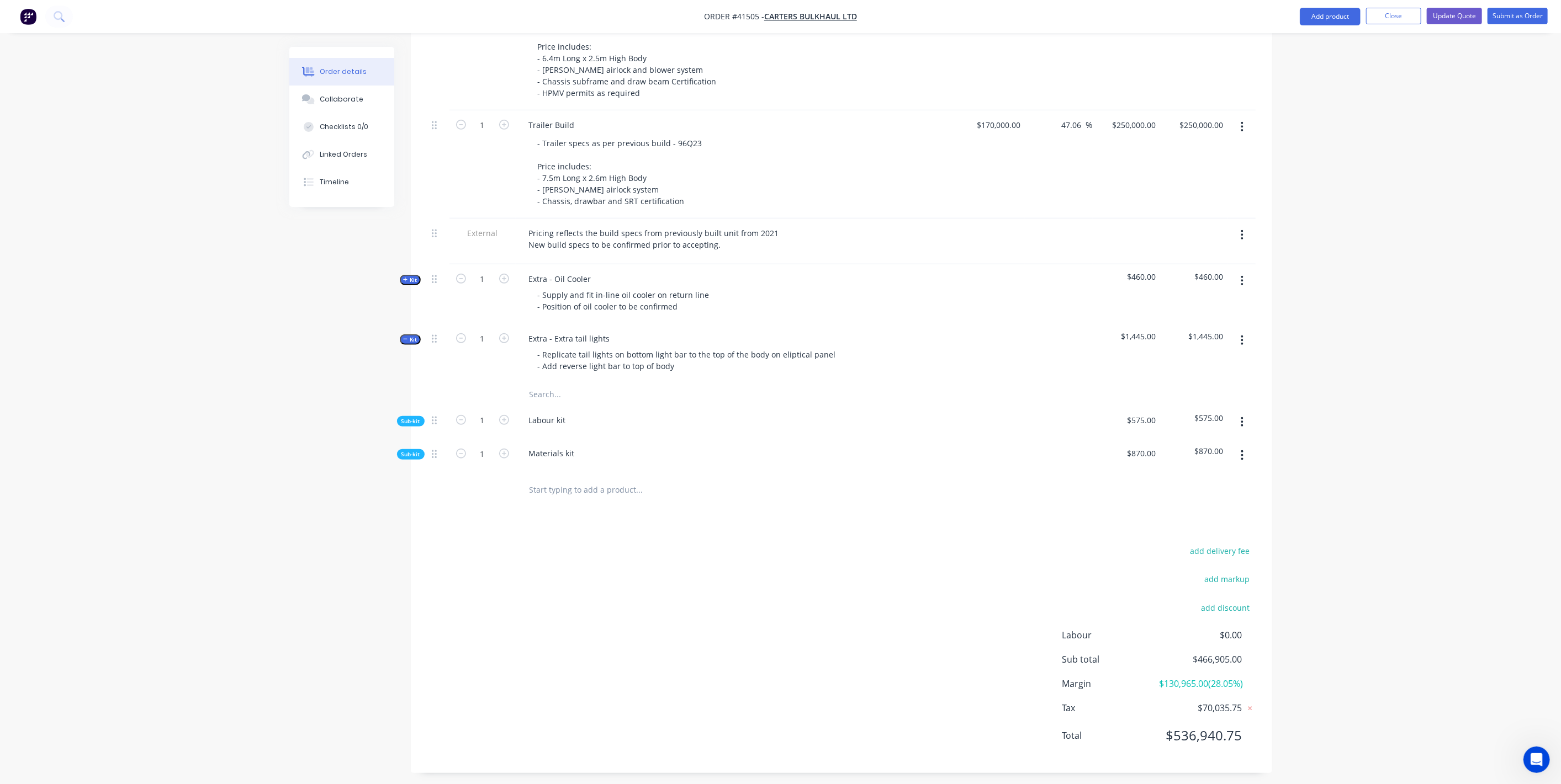
click at [409, 451] on span "Sub-kit" at bounding box center [411, 455] width 19 height 9
click at [539, 573] on input "text" at bounding box center [640, 584] width 221 height 22
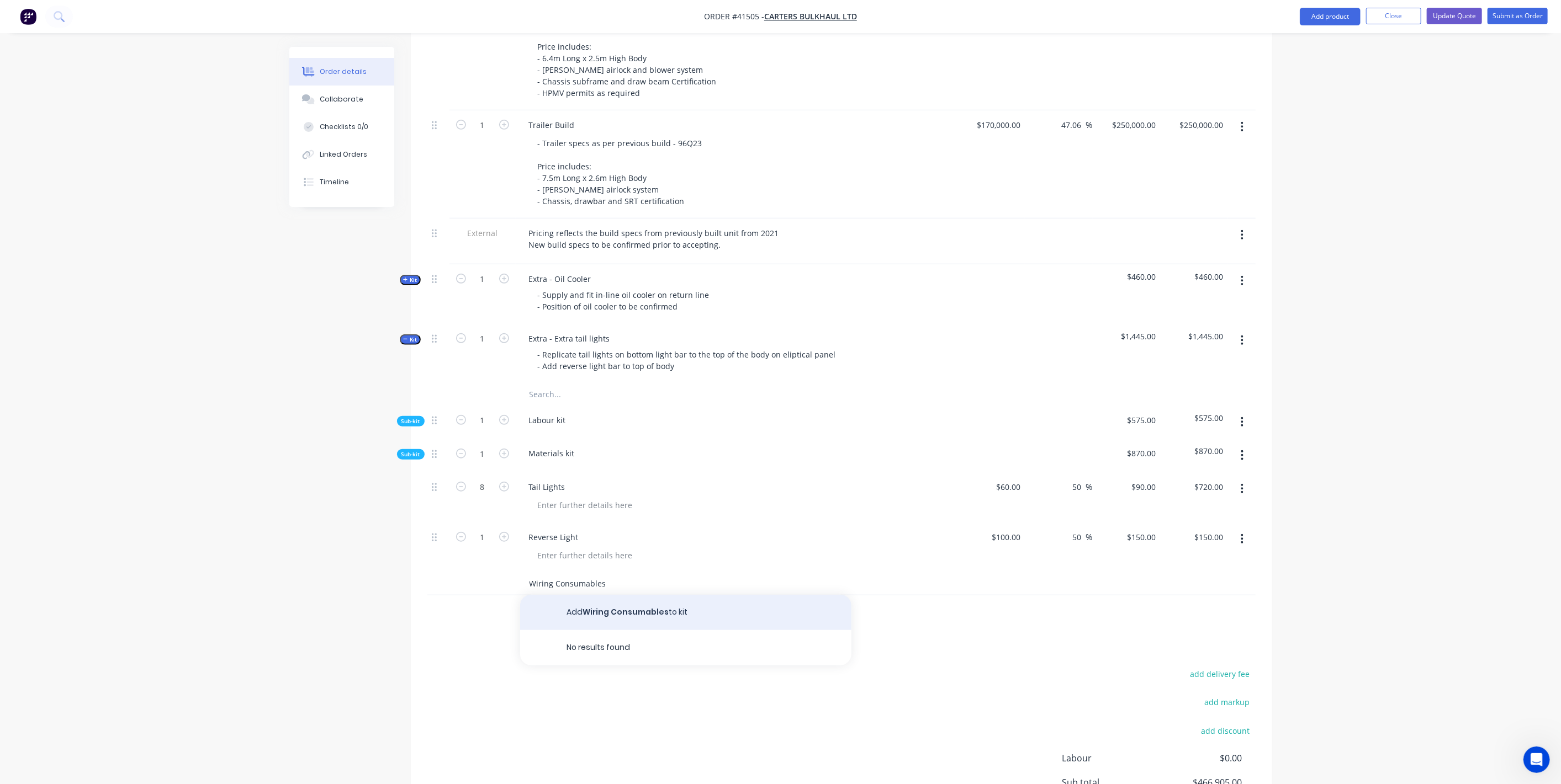
type input "Wiring Consumables"
click at [652, 595] on button "Add Wiring Consumables to kit" at bounding box center [686, 613] width 331 height 35
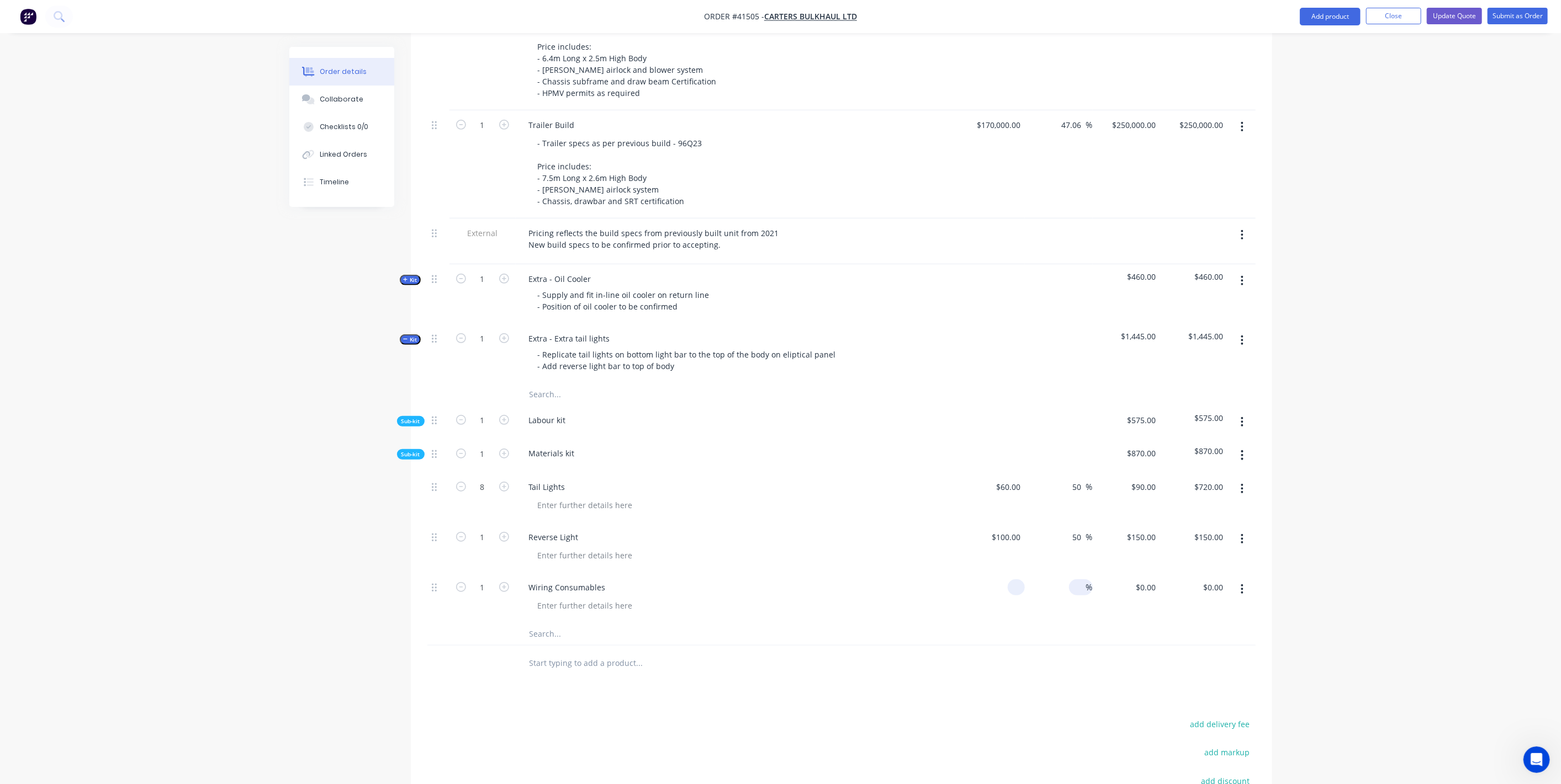
drag, startPoint x: 1009, startPoint y: 572, endPoint x: 1074, endPoint y: 568, distance: 65.1
click at [1009, 580] on div at bounding box center [1016, 588] width 17 height 16
type input "$50.00"
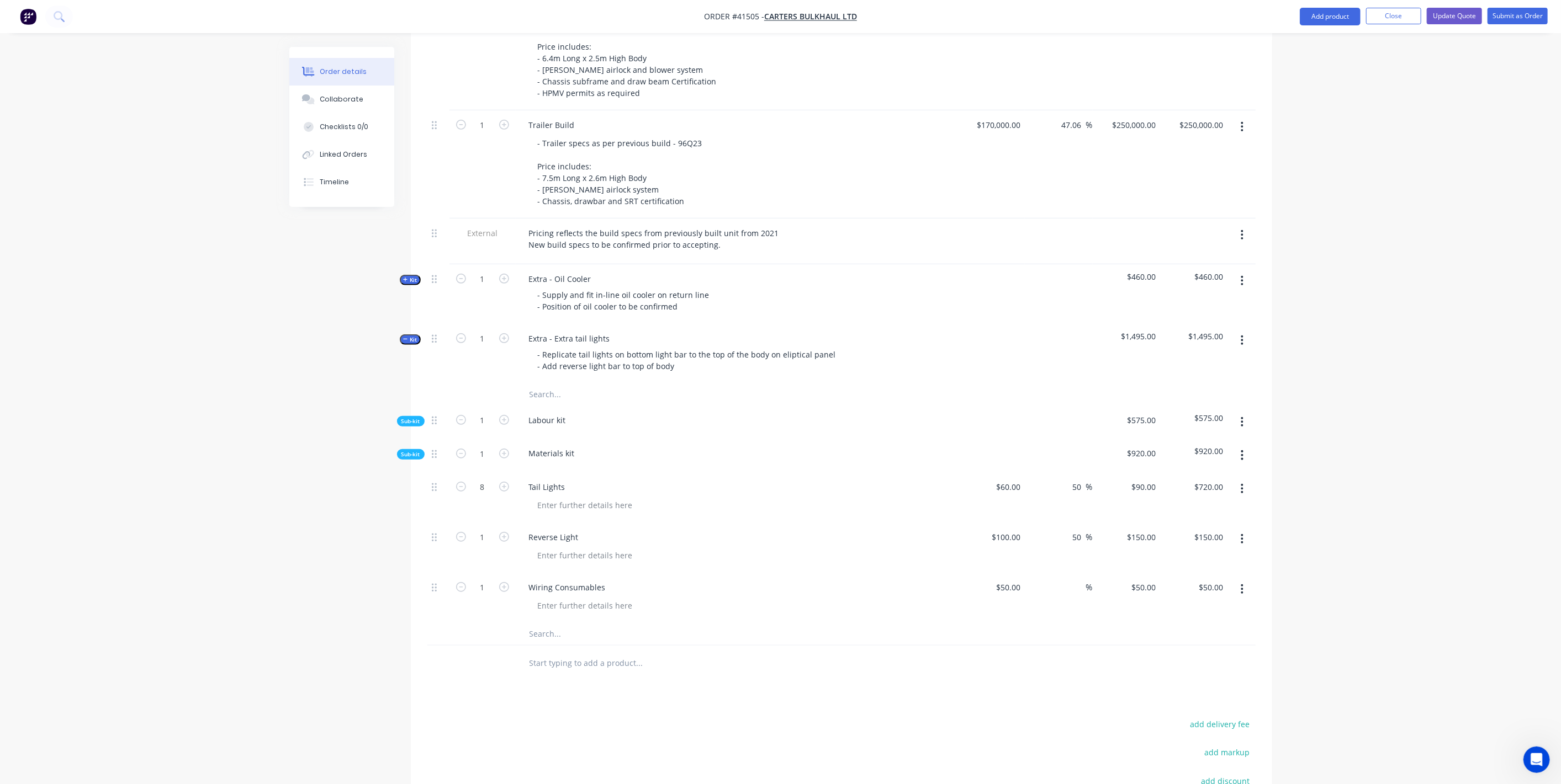
click at [870, 573] on div "Wiring Consumables" at bounding box center [736, 598] width 442 height 50
click at [1071, 580] on div "%" at bounding box center [1081, 588] width 24 height 16
type input "50"
type input "$75.00"
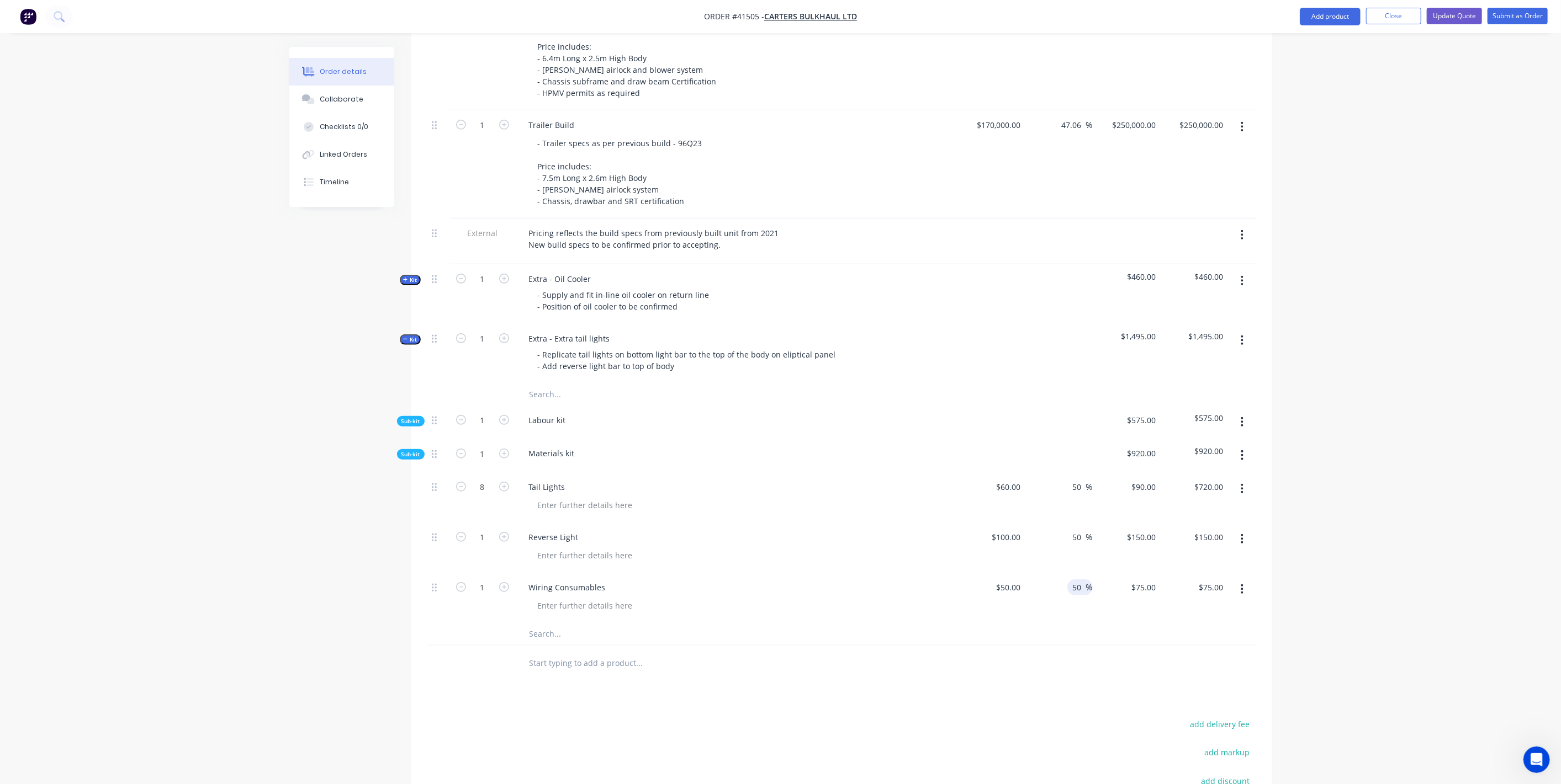
drag, startPoint x: 959, startPoint y: 436, endPoint x: 839, endPoint y: 426, distance: 120.4
click at [947, 439] on div "Sub-kit 1 Materials kit $920.00 $920.00" at bounding box center [841, 455] width 828 height 34
click at [409, 336] on span "Kit" at bounding box center [410, 340] width 15 height 9
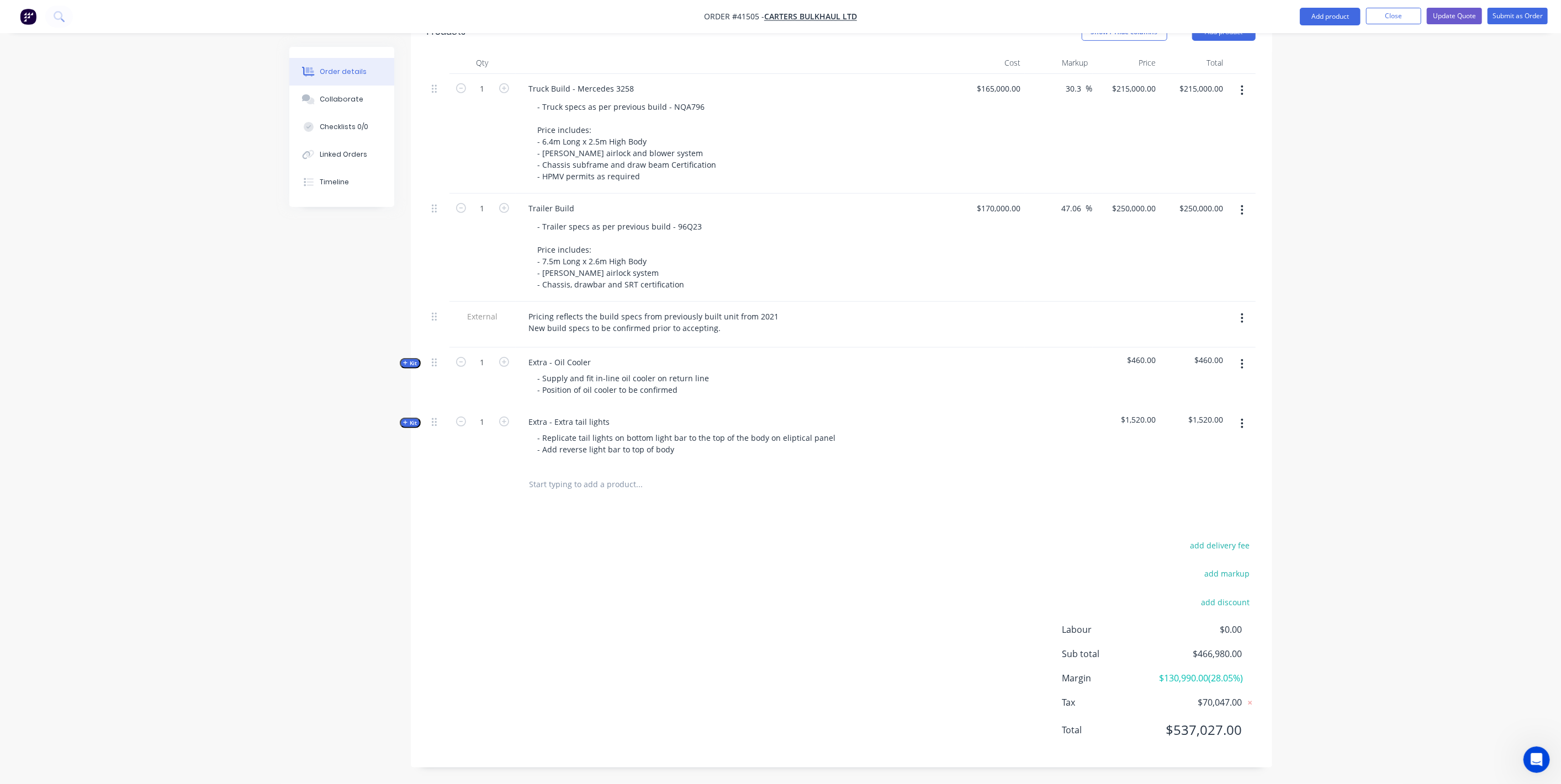
scroll to position [401, 0]
click at [409, 364] on span "Kit" at bounding box center [410, 369] width 15 height 9
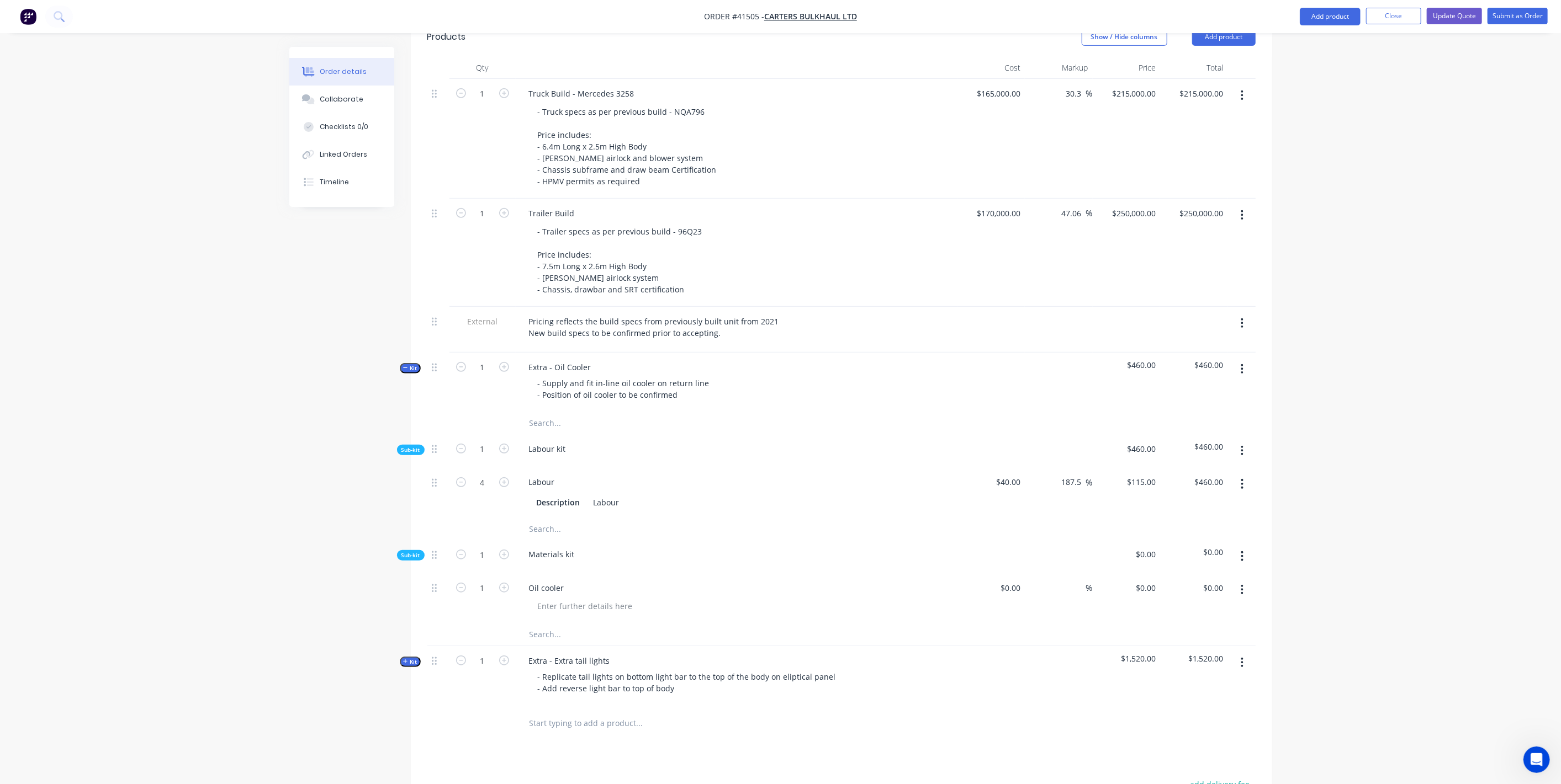
scroll to position [503, 0]
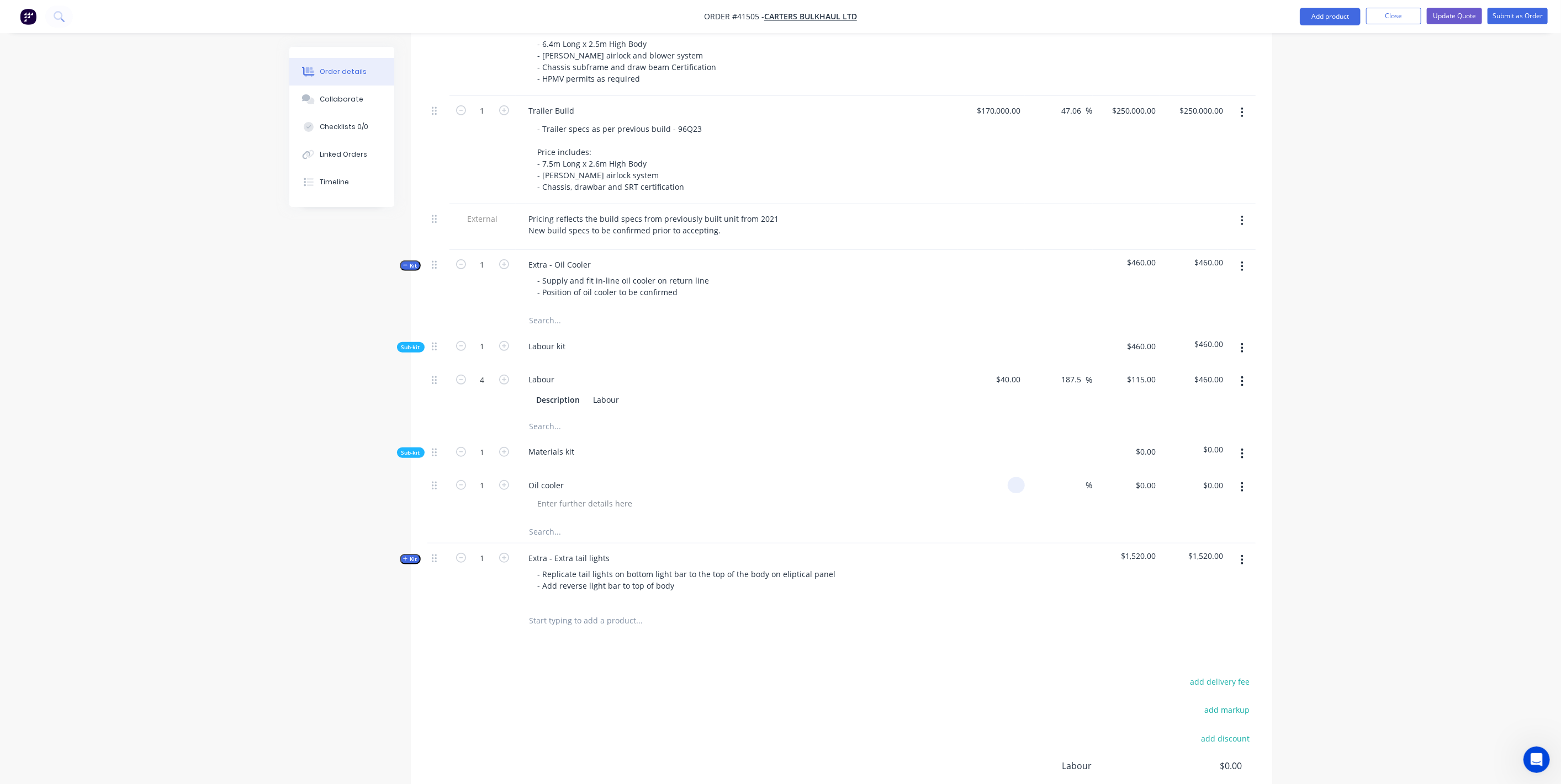
click at [1009, 477] on div at bounding box center [1016, 485] width 17 height 16
type input "$2,000.00"
click at [1074, 477] on input at bounding box center [1080, 485] width 13 height 16
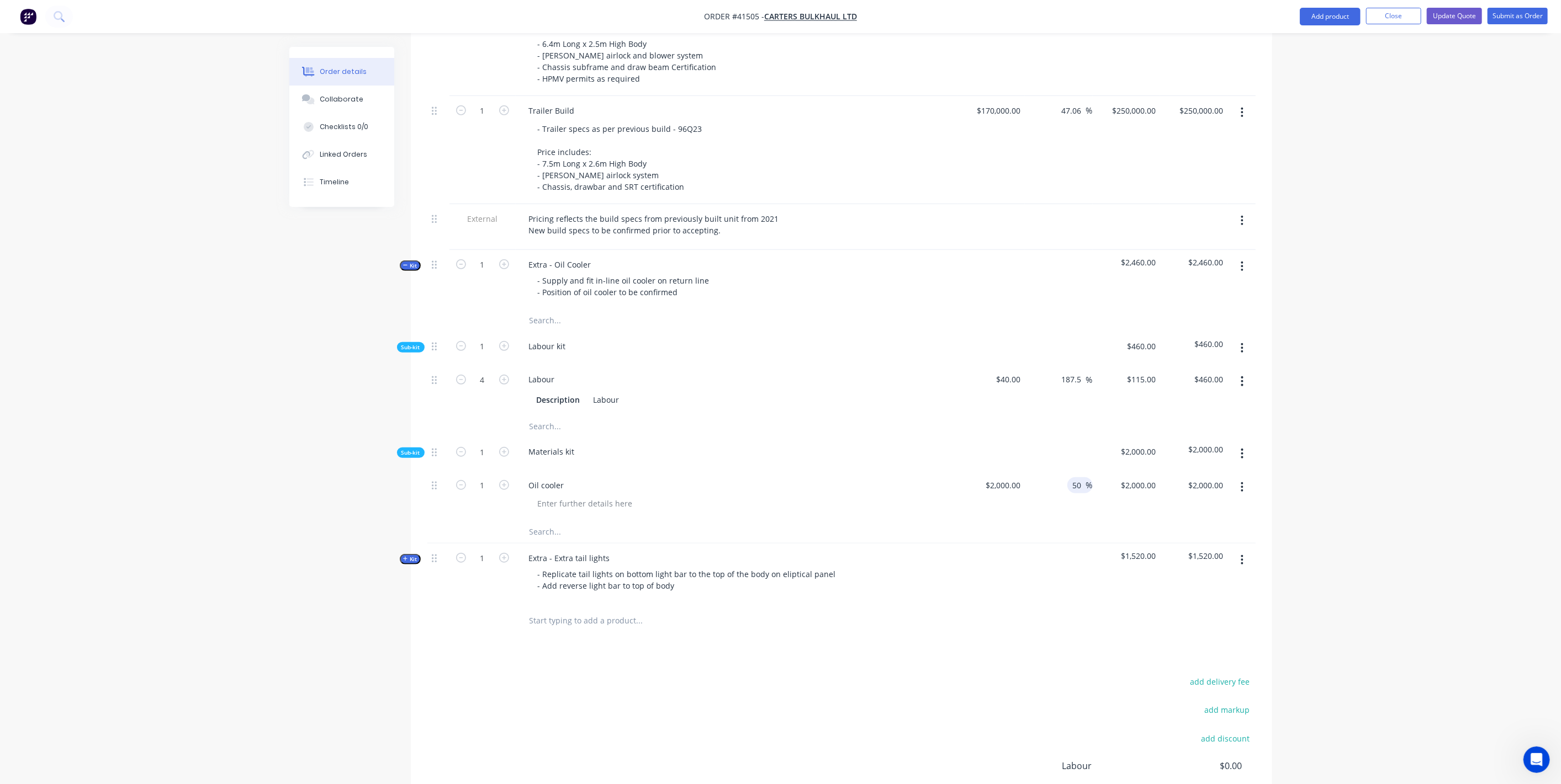
type input "50"
type input "$3,000.00"
click at [846, 415] on div at bounding box center [686, 426] width 331 height 22
click at [409, 262] on span "Kit" at bounding box center [410, 266] width 15 height 9
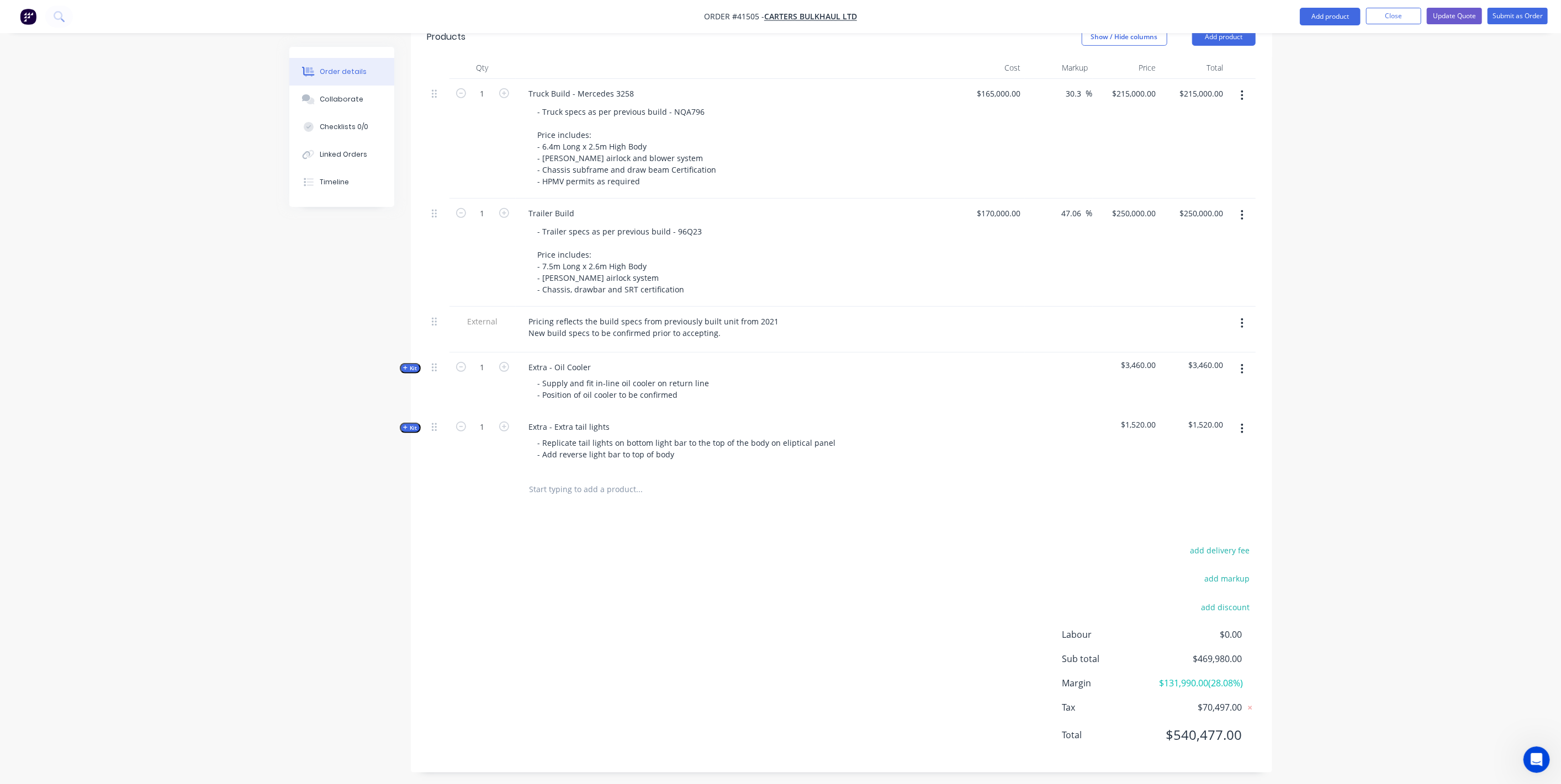
scroll to position [298, 0]
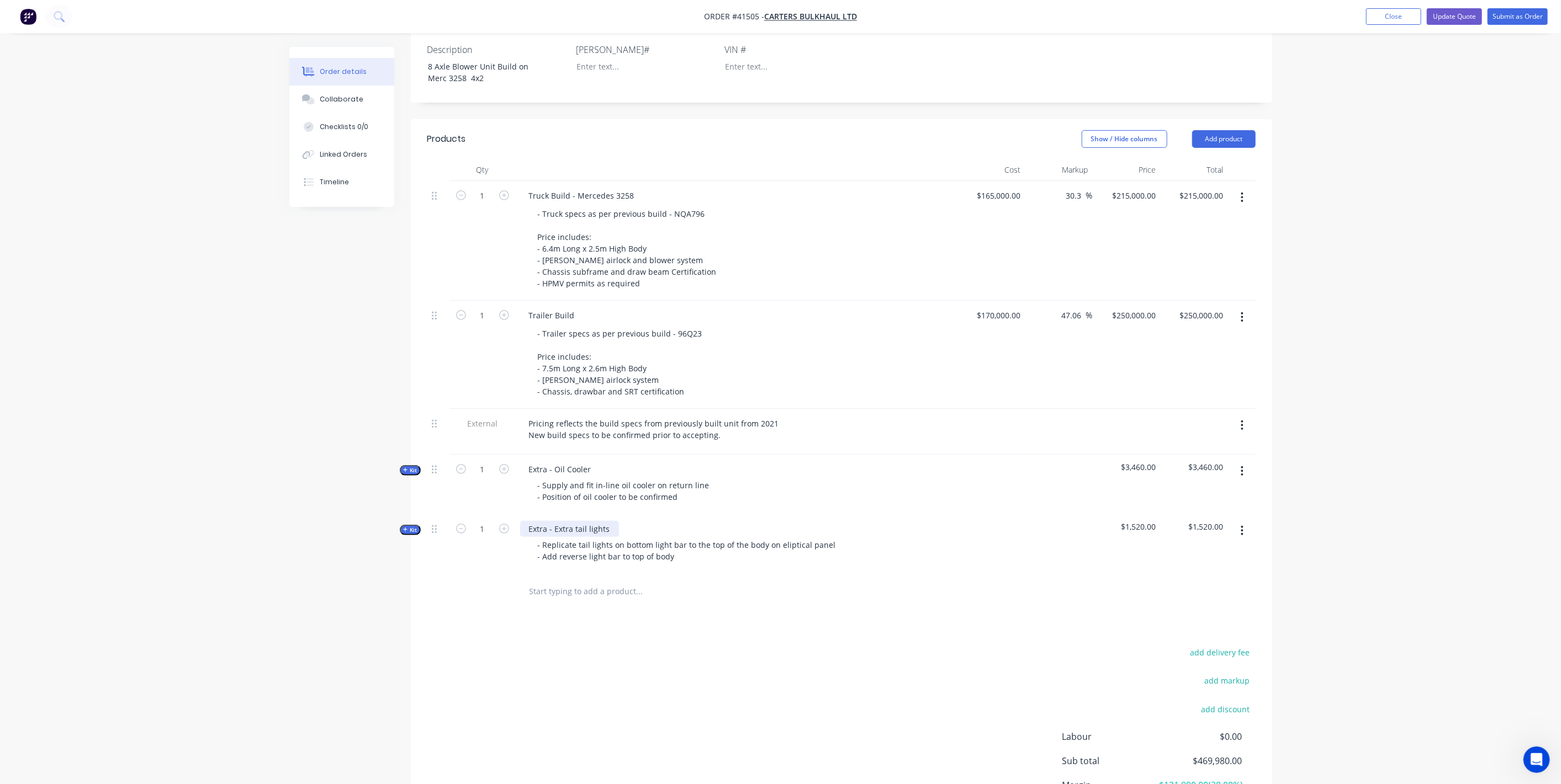
click at [571, 521] on div "Extra - Extra tail lights" at bounding box center [570, 529] width 99 height 16
click at [525, 656] on div "add delivery fee add markup add discount Labour $0.00 Sub total $469,980.00 Mar…" at bounding box center [841, 751] width 828 height 213
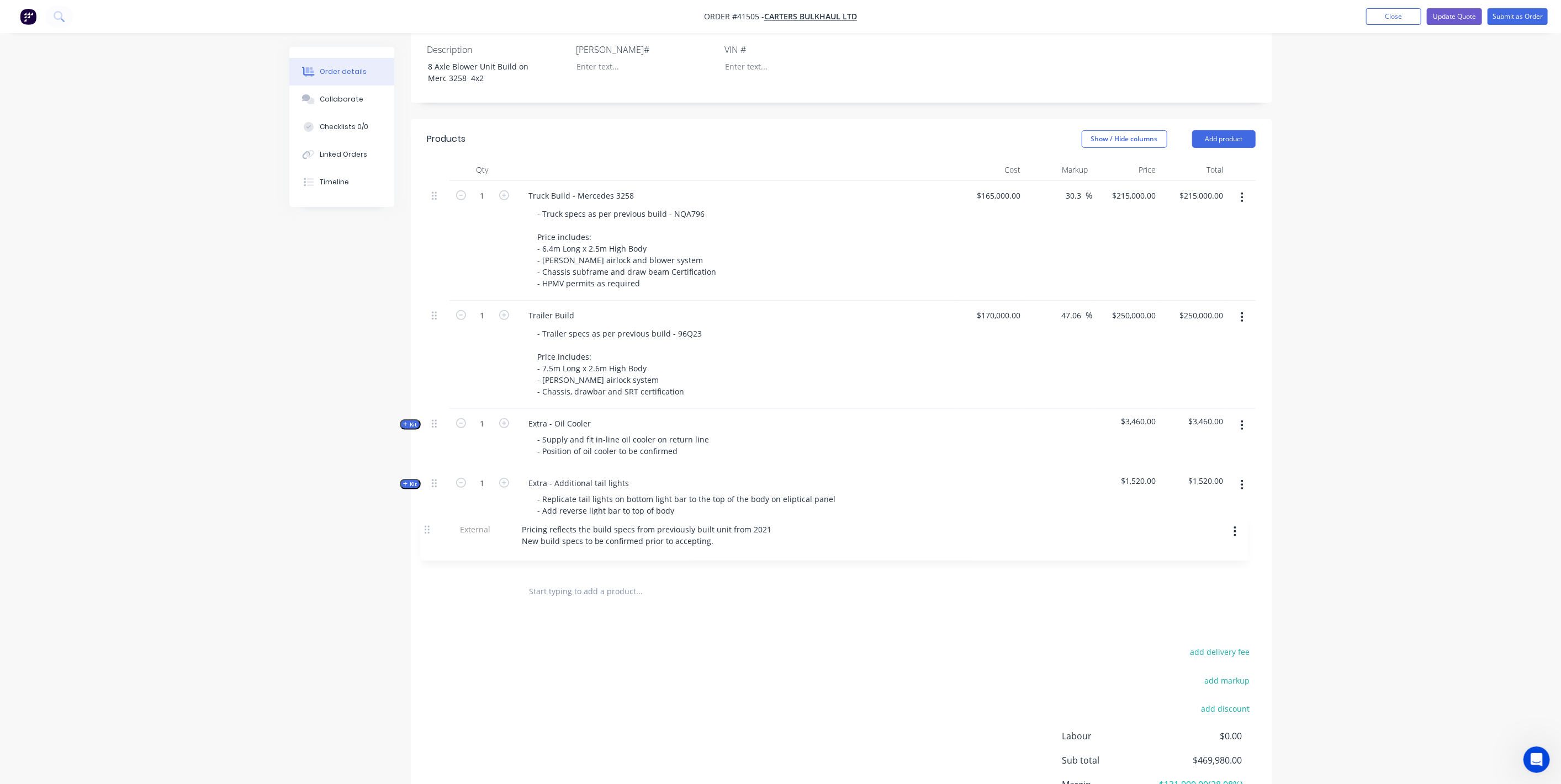
drag, startPoint x: 435, startPoint y: 408, endPoint x: 432, endPoint y: 546, distance: 138.0
click at [432, 546] on div "1 Truck Build - Mercedes 3258 - Truck specs as per previous build - NQA796 Pric…" at bounding box center [841, 377] width 828 height 393
click at [317, 352] on div "Created by [PERSON_NAME] Created [DATE] Required [DATE] Assigned to Add team me…" at bounding box center [781, 320] width 983 height 1142
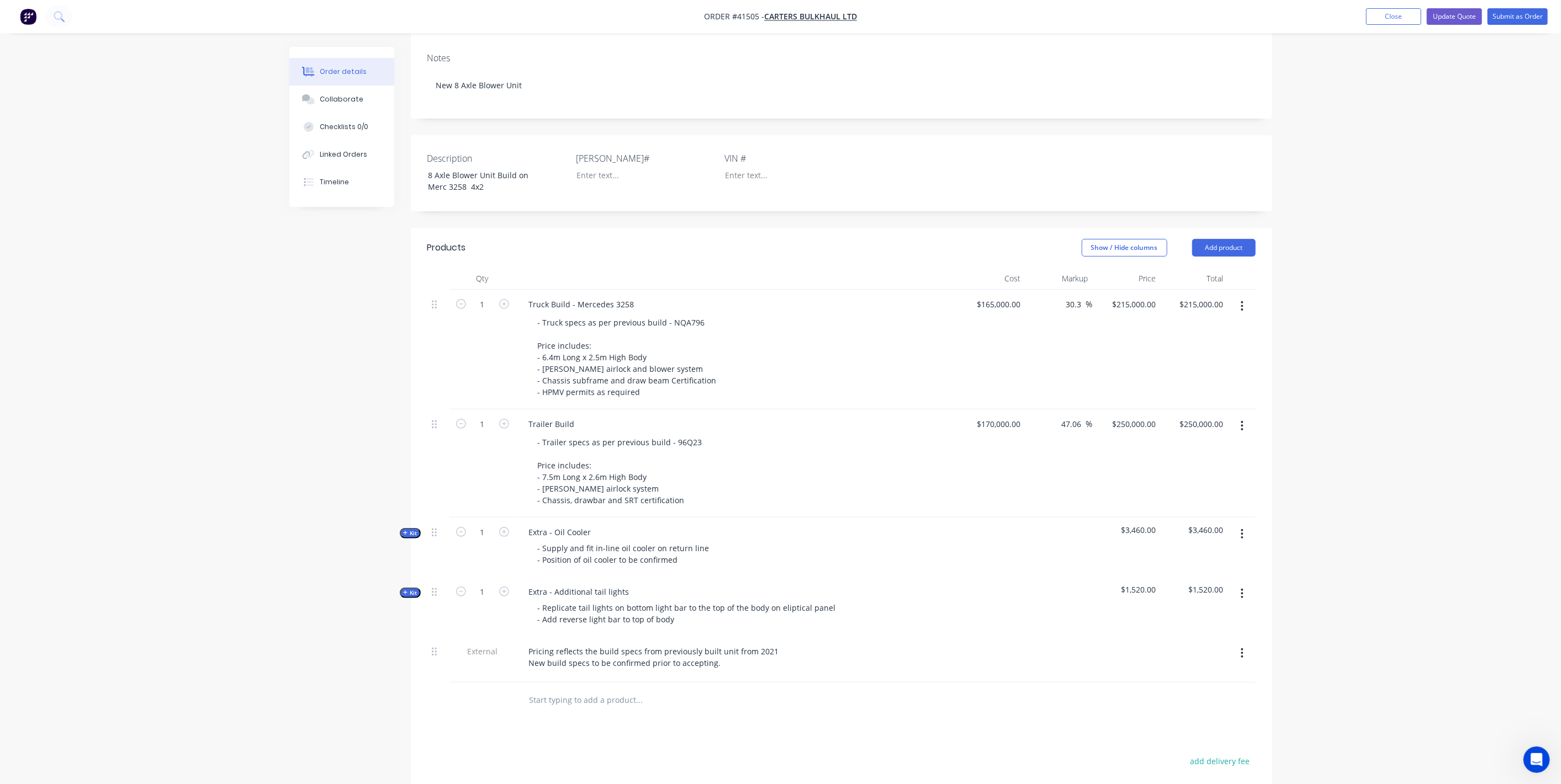
scroll to position [196, 0]
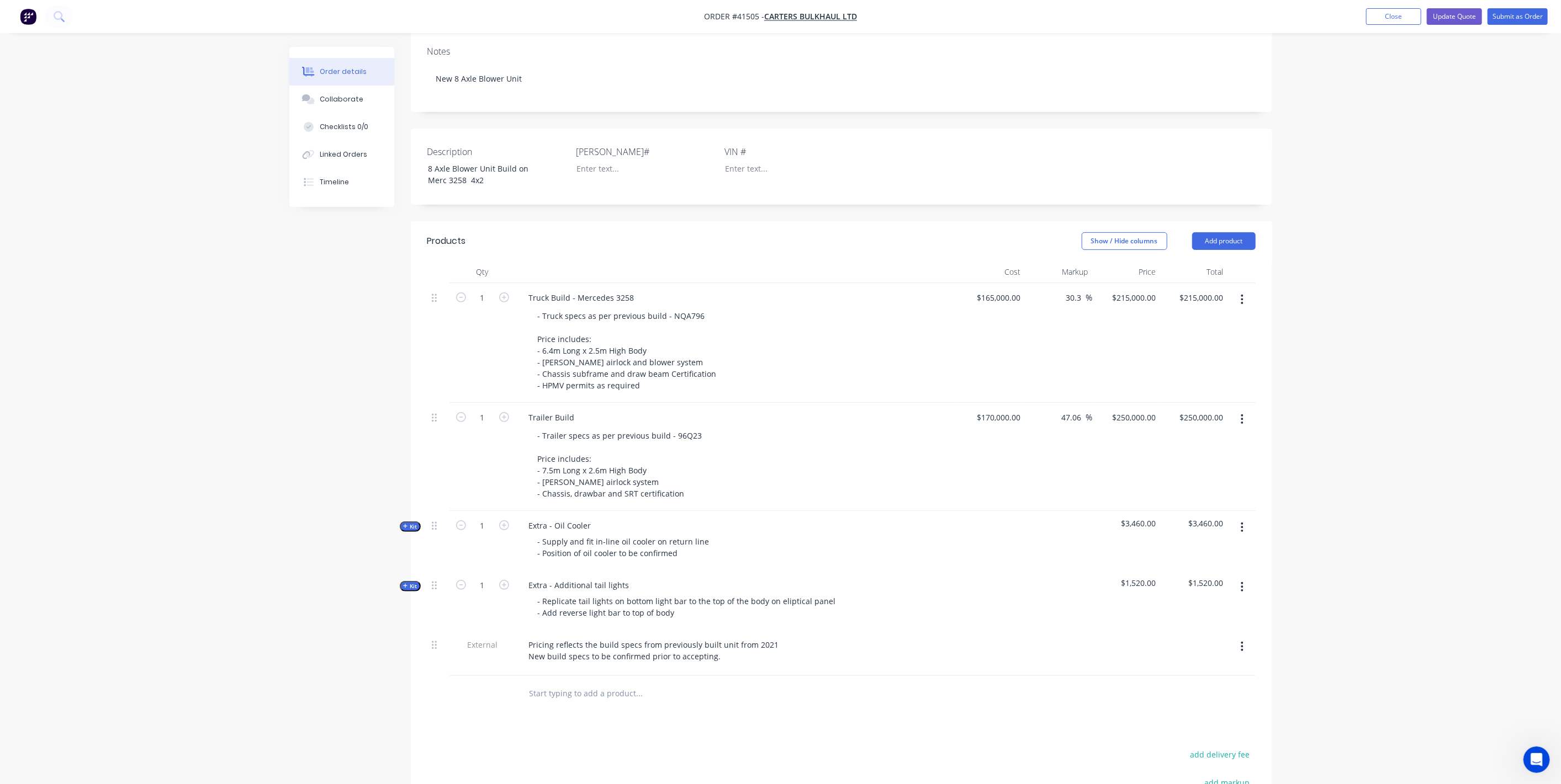
click at [1243, 582] on icon "button" at bounding box center [1242, 588] width 3 height 12
click at [1006, 646] on div at bounding box center [991, 653] width 68 height 46
click at [701, 642] on div "Pricing reflects the build specs from previously built unit from 2021 New build…" at bounding box center [654, 650] width 268 height 28
click at [725, 641] on div "Pricing reflects the build specs from previously built unit from 2021 New build…" at bounding box center [654, 650] width 268 height 28
drag, startPoint x: 708, startPoint y: 640, endPoint x: 525, endPoint y: 638, distance: 183.0
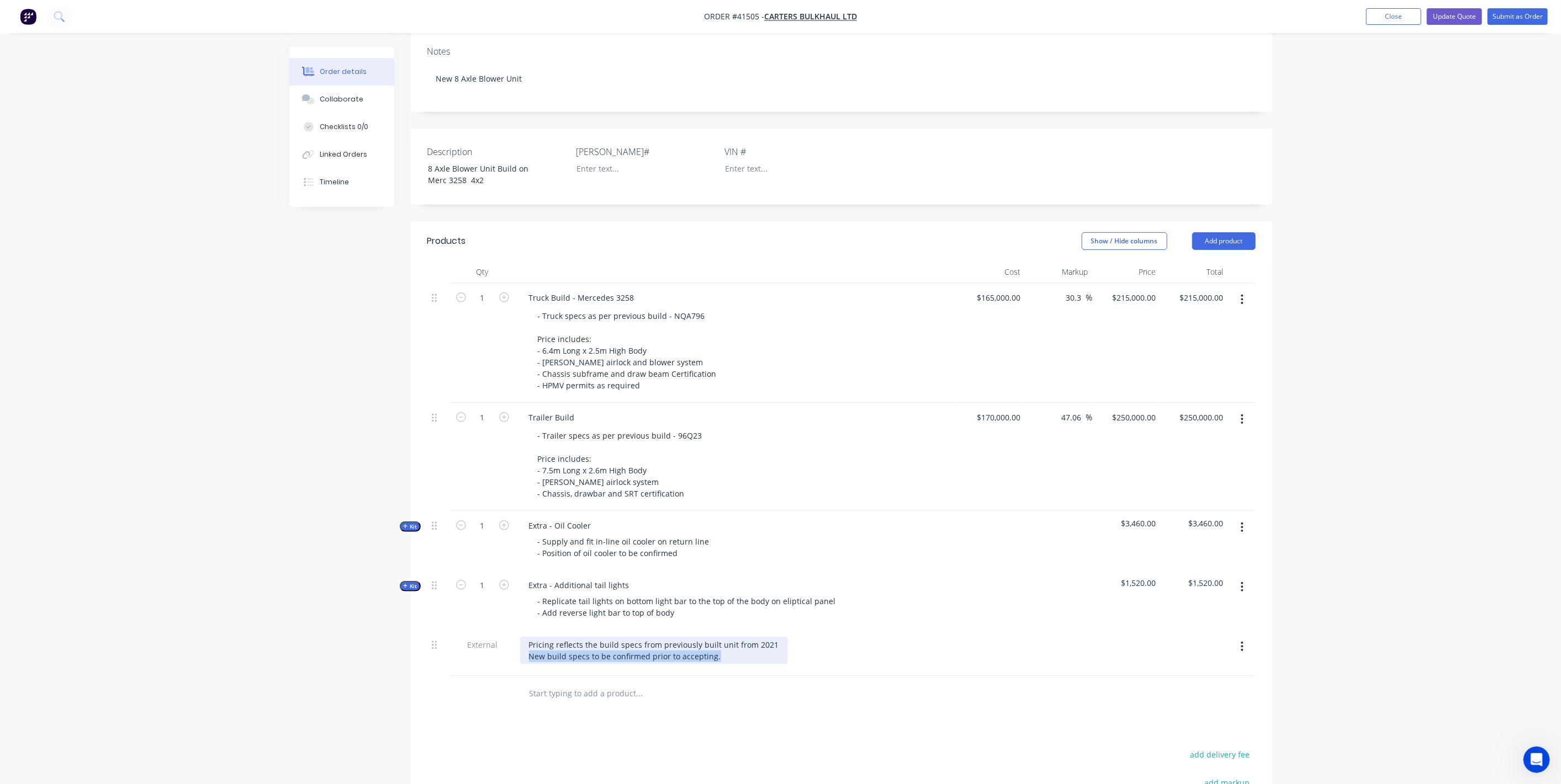
click at [525, 638] on div "Pricing reflects the build specs from previously built unit from 2021 New build…" at bounding box center [654, 650] width 268 height 28
click at [635, 637] on div "Pricing reflects the build specs from previously built unit from 2021 - Price i…" at bounding box center [654, 650] width 268 height 28
click at [688, 644] on div "Pricing reflects the build specs from previously built unit from 2021 - Price i…" at bounding box center [654, 650] width 268 height 28
click at [551, 639] on div "Pricing reflects the build specs from previously built unit from 2021 - Price i…" at bounding box center [654, 656] width 268 height 39
click at [629, 650] on div "Pricing reflects the build specs from previously built unit from 2021 - Include…" at bounding box center [654, 656] width 268 height 39
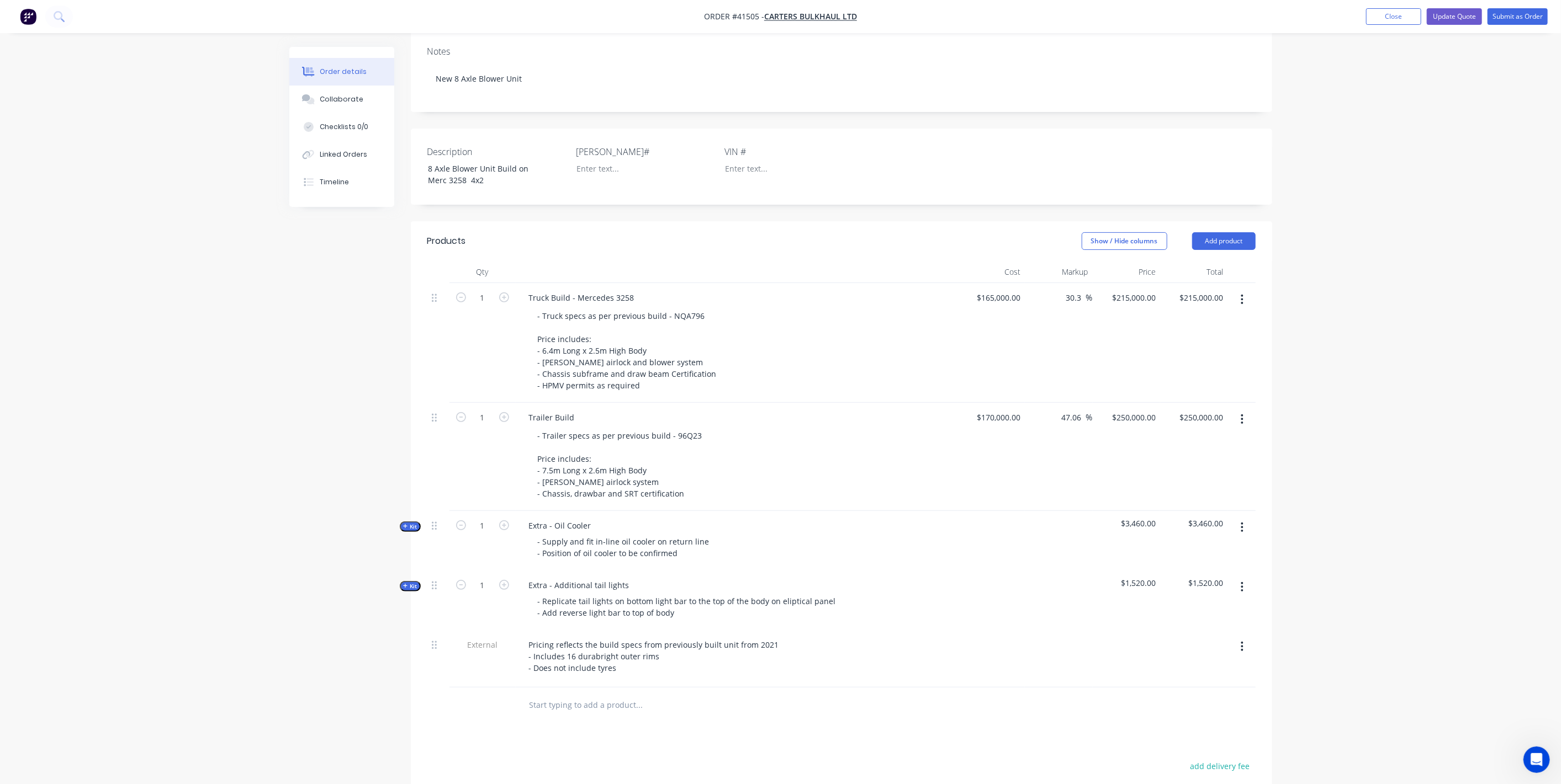
drag, startPoint x: 531, startPoint y: 694, endPoint x: 551, endPoint y: 693, distance: 20.0
click at [532, 694] on input "text" at bounding box center [640, 706] width 221 height 22
click at [642, 650] on div "Pricing reflects the build specs from previously built unit from 2021 - Include…" at bounding box center [654, 656] width 268 height 39
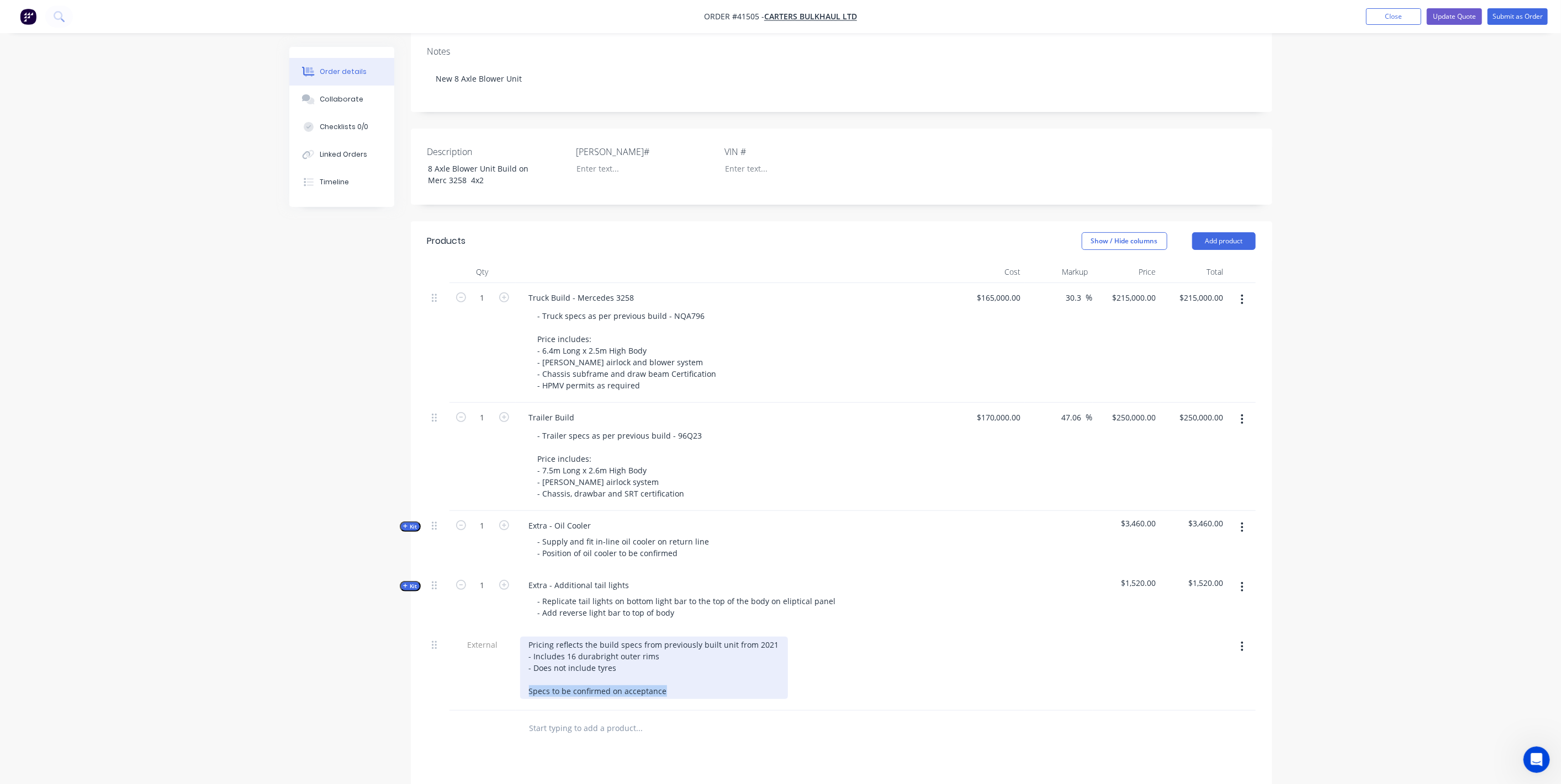
drag, startPoint x: 664, startPoint y: 674, endPoint x: 525, endPoint y: 675, distance: 139.0
click at [525, 675] on div "Pricing reflects the build specs from previously built unit from 2021 - Include…" at bounding box center [654, 668] width 268 height 62
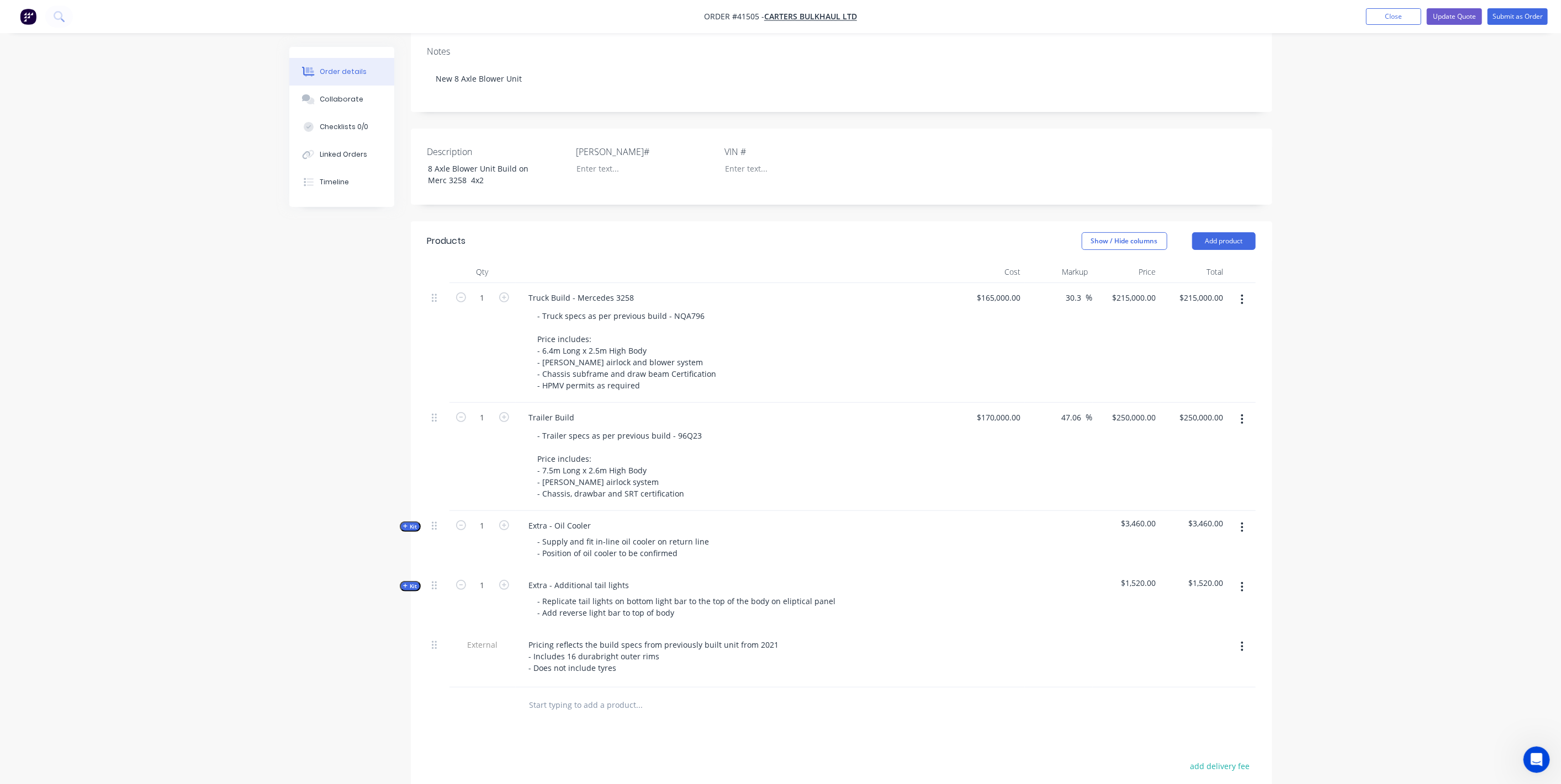
click at [212, 464] on div "Order details Collaborate Checklists 0/0 Linked Orders Timeline Order details C…" at bounding box center [780, 405] width 1561 height 1201
click at [1455, 16] on button "Update Quote" at bounding box center [1455, 16] width 55 height 16
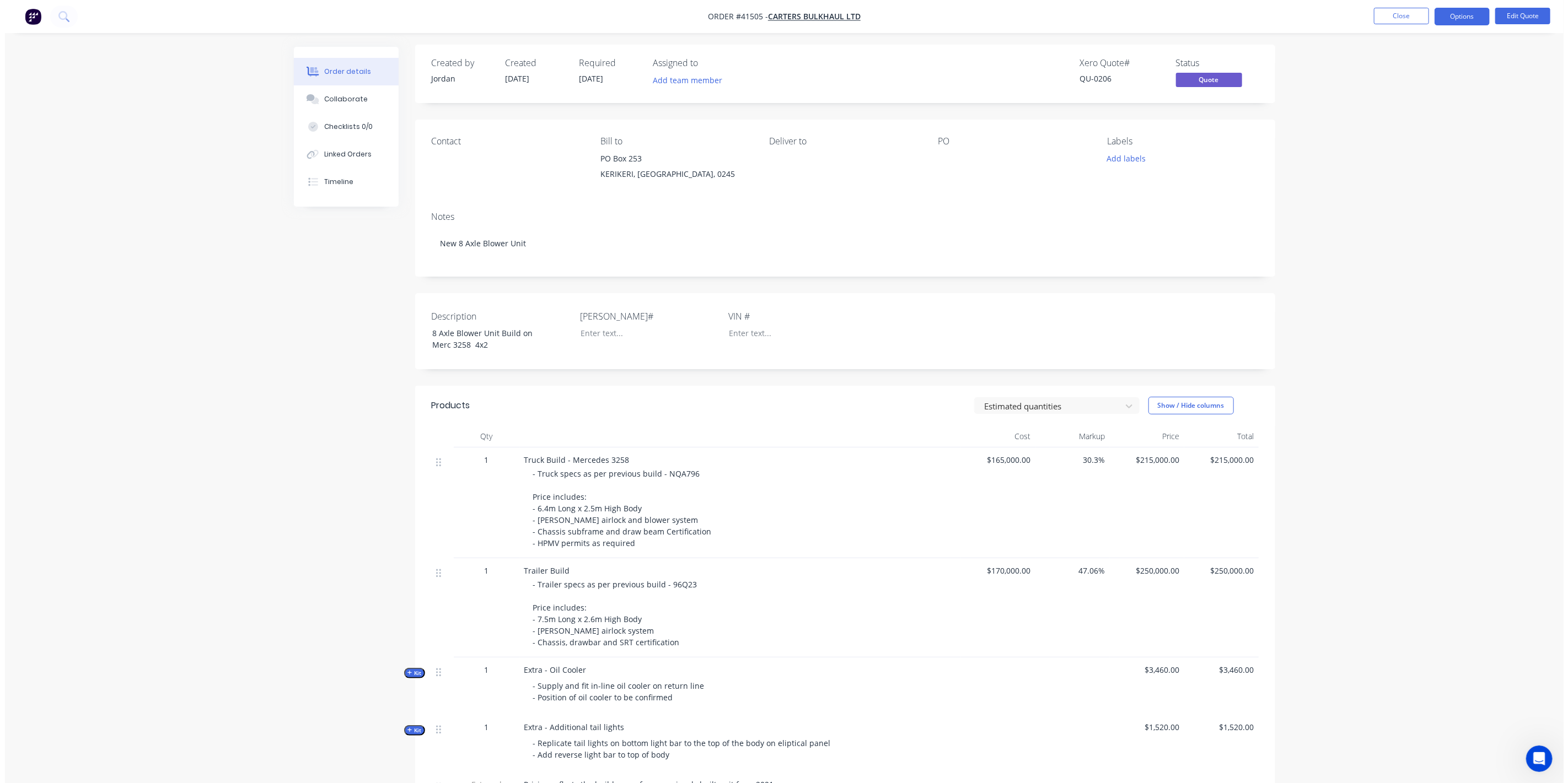
scroll to position [0, 0]
click at [1454, 13] on button "Options" at bounding box center [1457, 16] width 55 height 18
click at [1431, 65] on div "Quote" at bounding box center [1424, 67] width 102 height 16
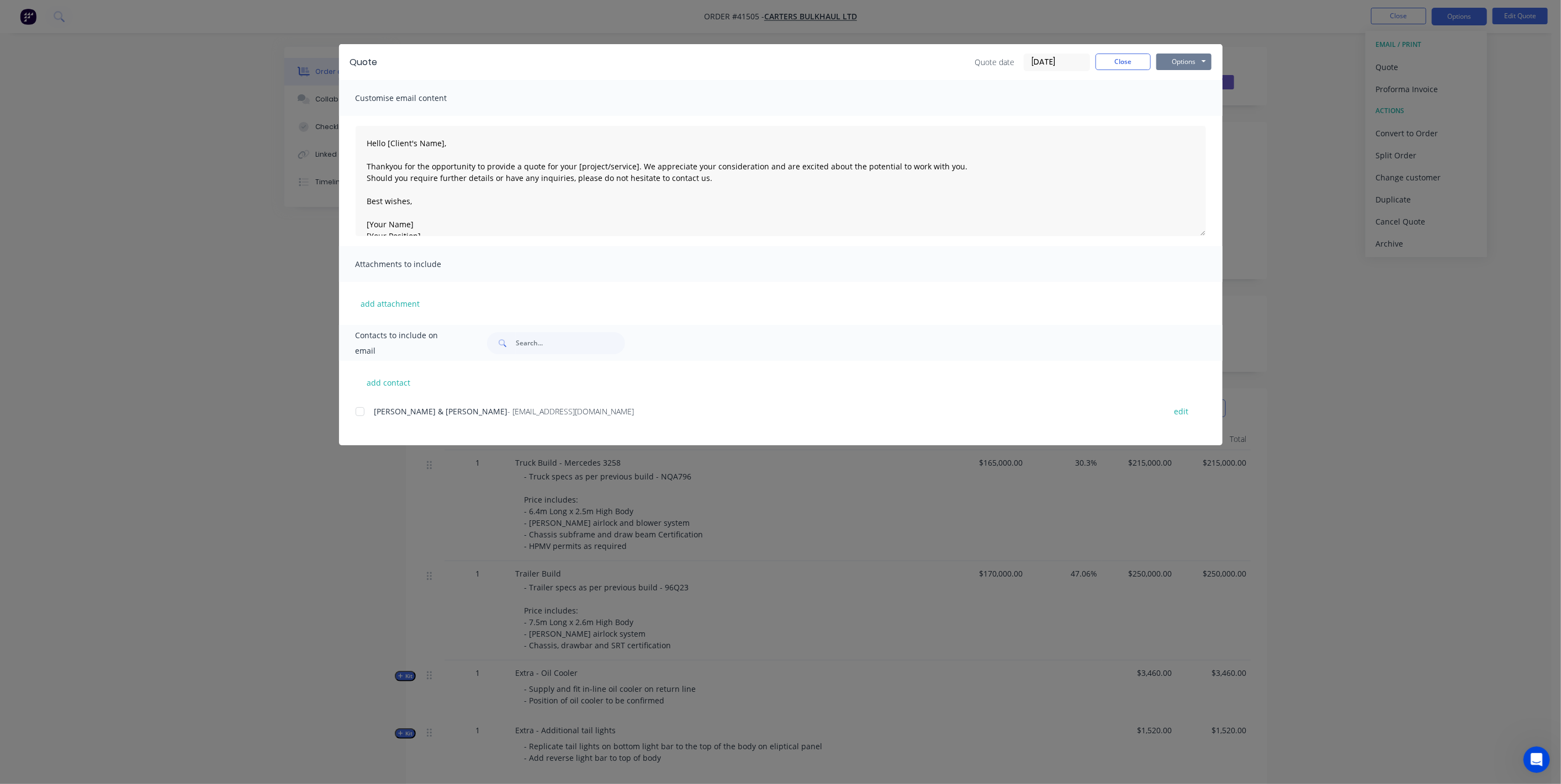
click at [1165, 62] on button "Options" at bounding box center [1184, 61] width 55 height 16
click at [1187, 81] on button "Preview" at bounding box center [1192, 81] width 71 height 18
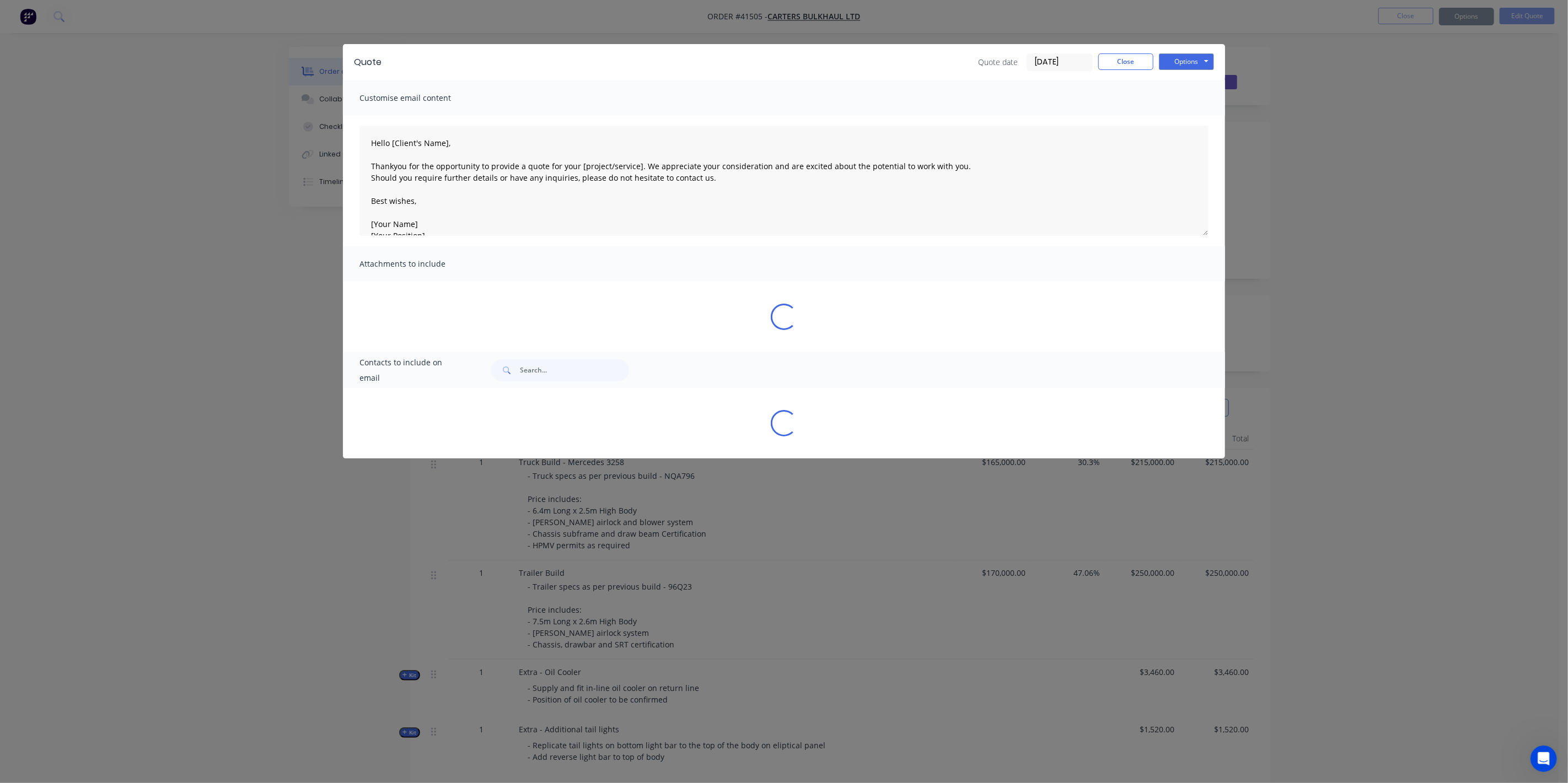
type textarea "Hello [Client's Name], Thankyou for the opportunity to provide a quote for your…"
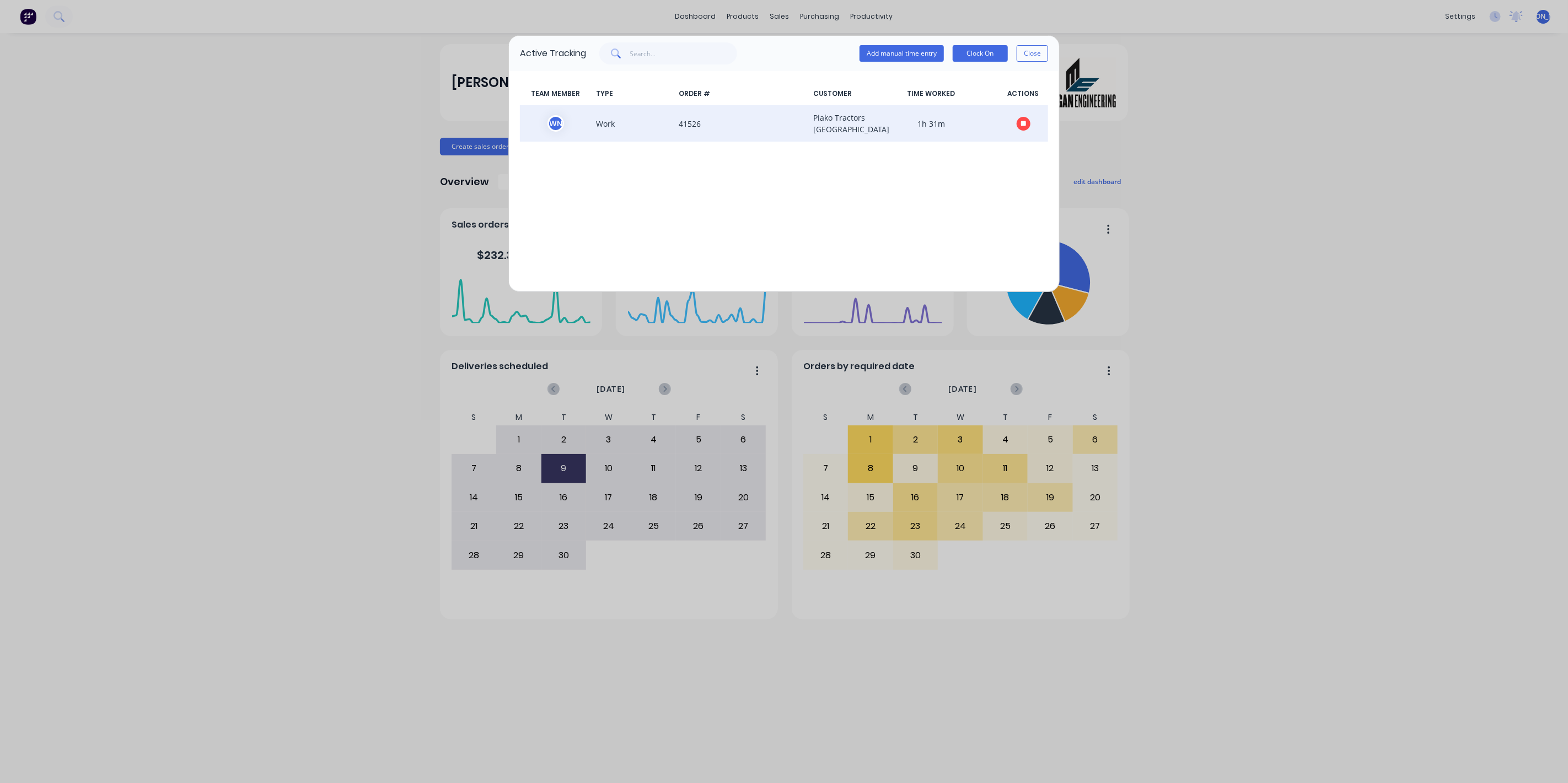
click at [1022, 126] on icon "button" at bounding box center [1024, 124] width 5 height 7
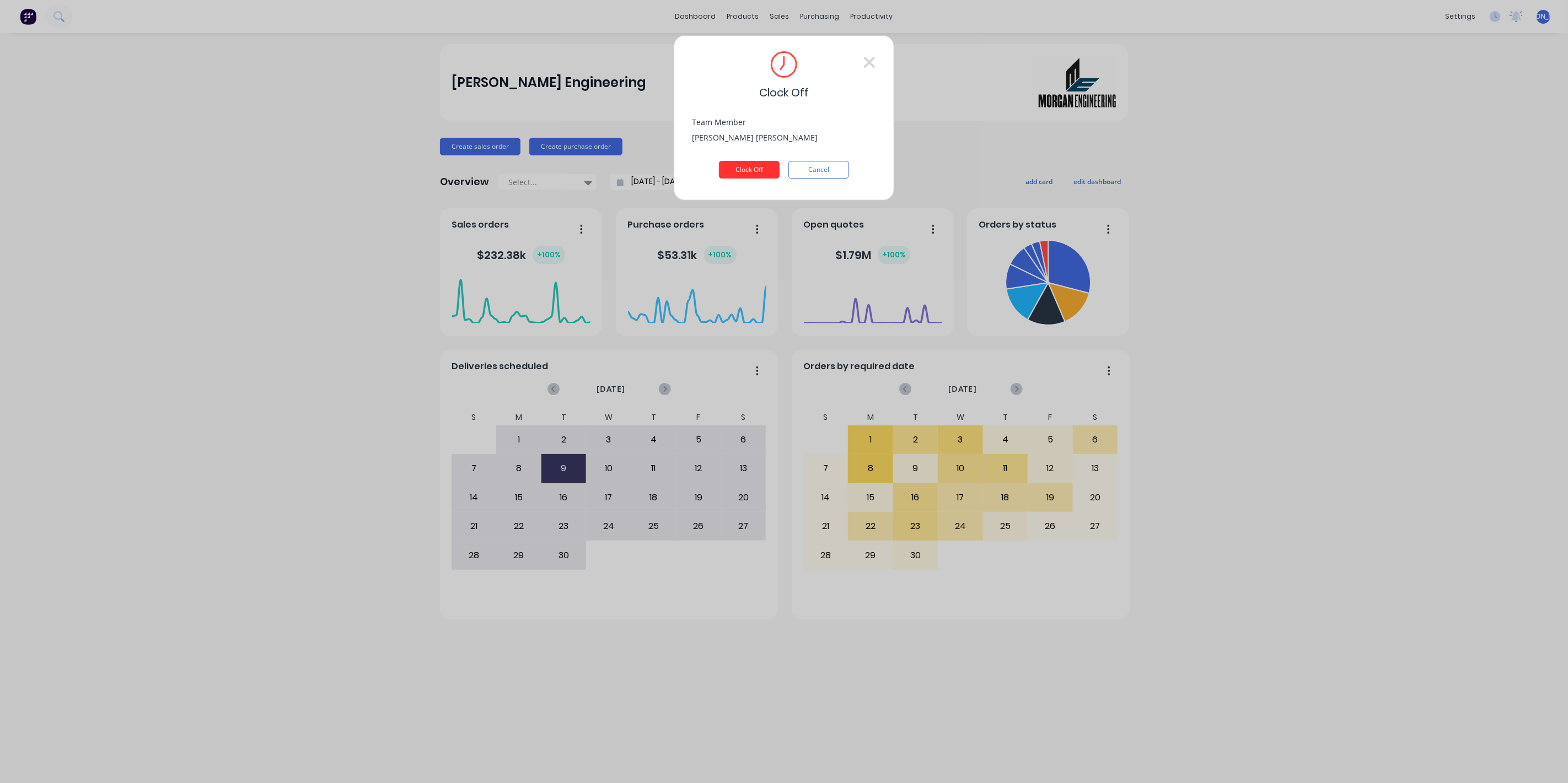
click at [751, 168] on button "Clock Off" at bounding box center [749, 170] width 60 height 18
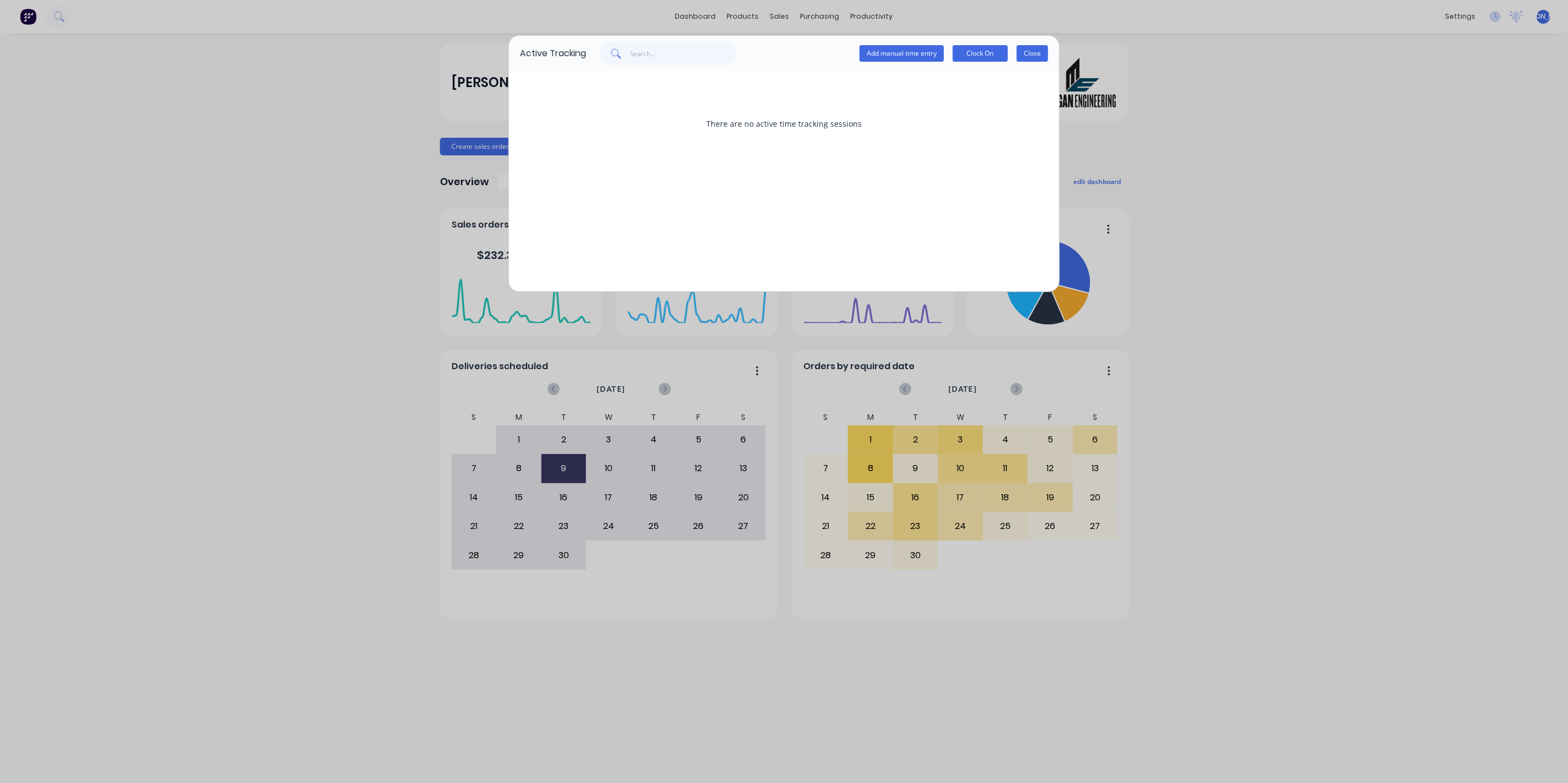
click at [1034, 49] on button "Close" at bounding box center [1032, 53] width 32 height 16
